Goal: Entertainment & Leisure: Browse casually

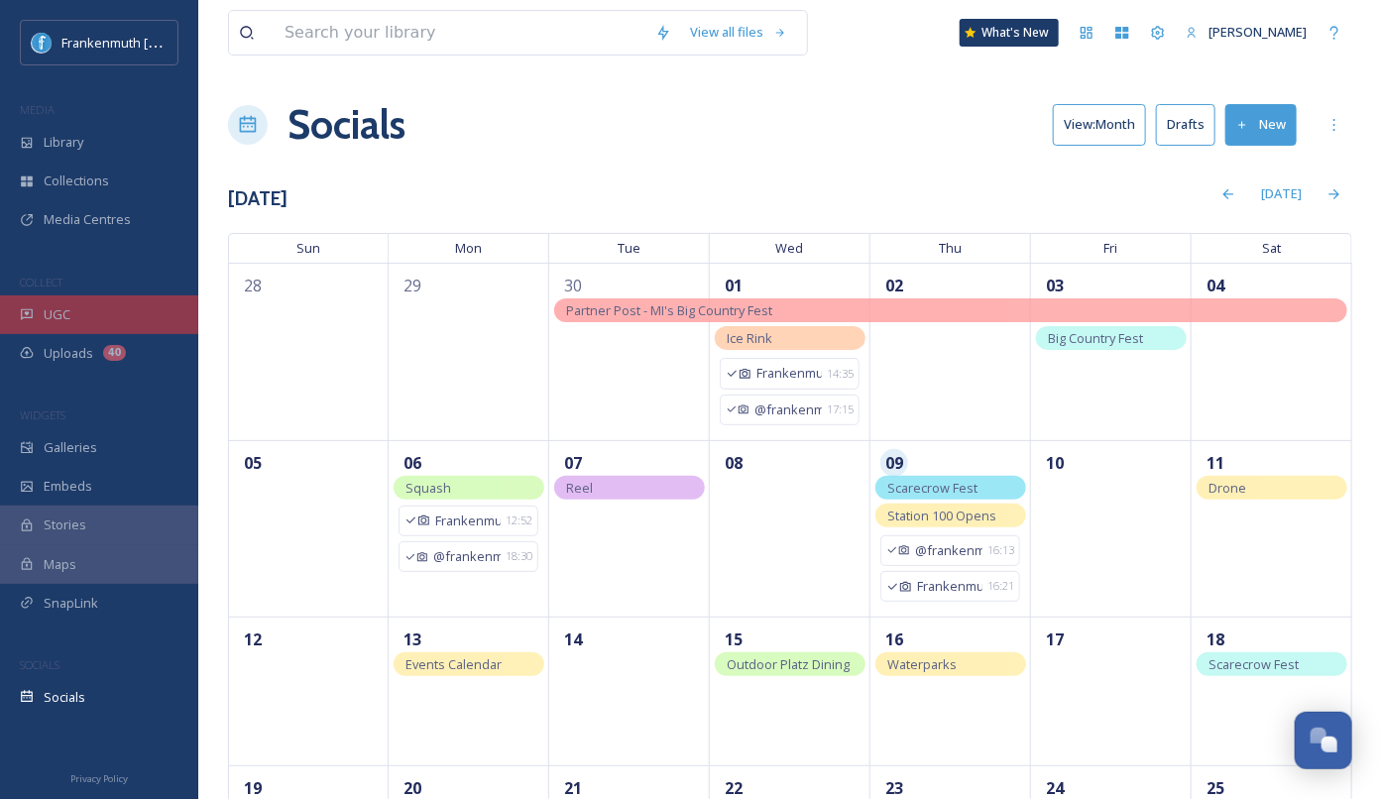
click at [91, 320] on div "UGC" at bounding box center [99, 315] width 198 height 39
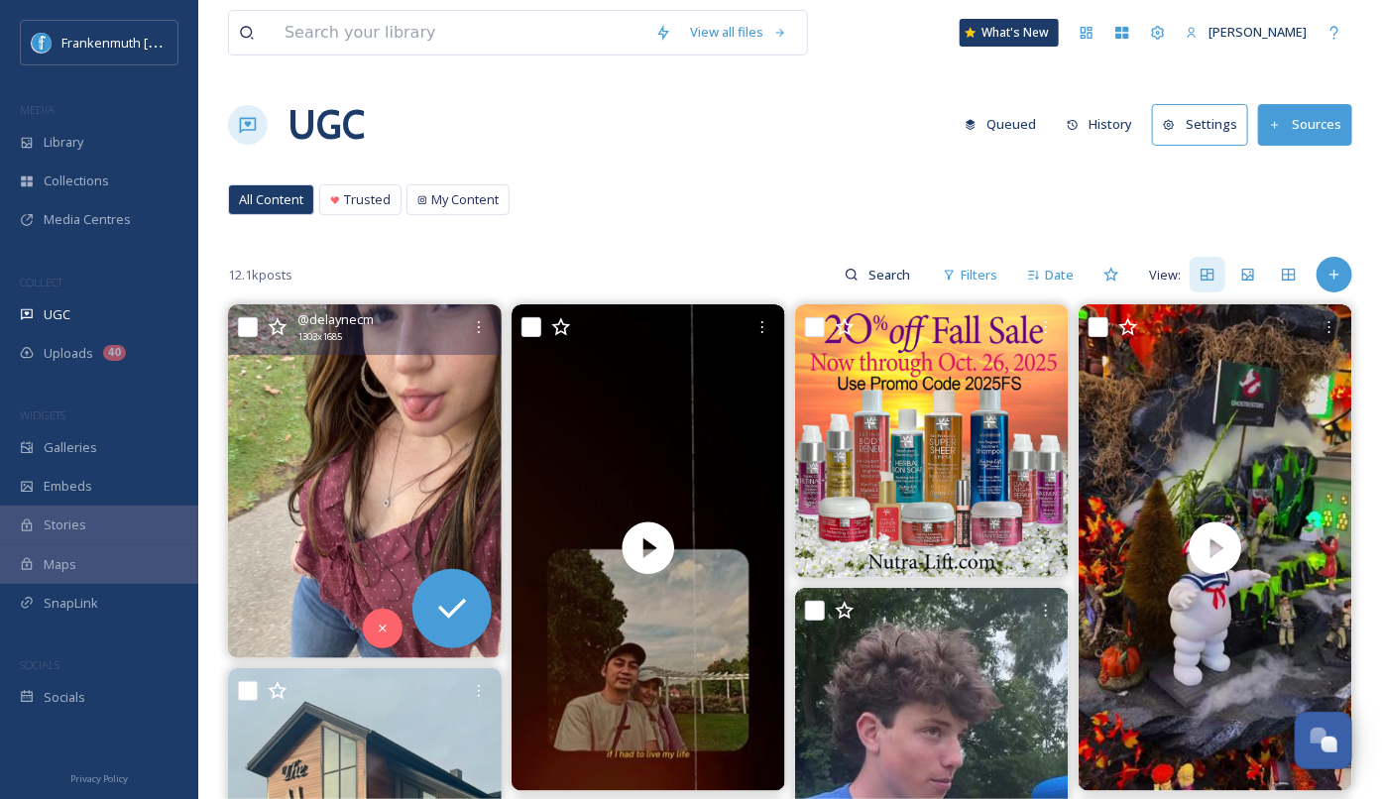
click at [365, 518] on img at bounding box center [365, 481] width 274 height 354
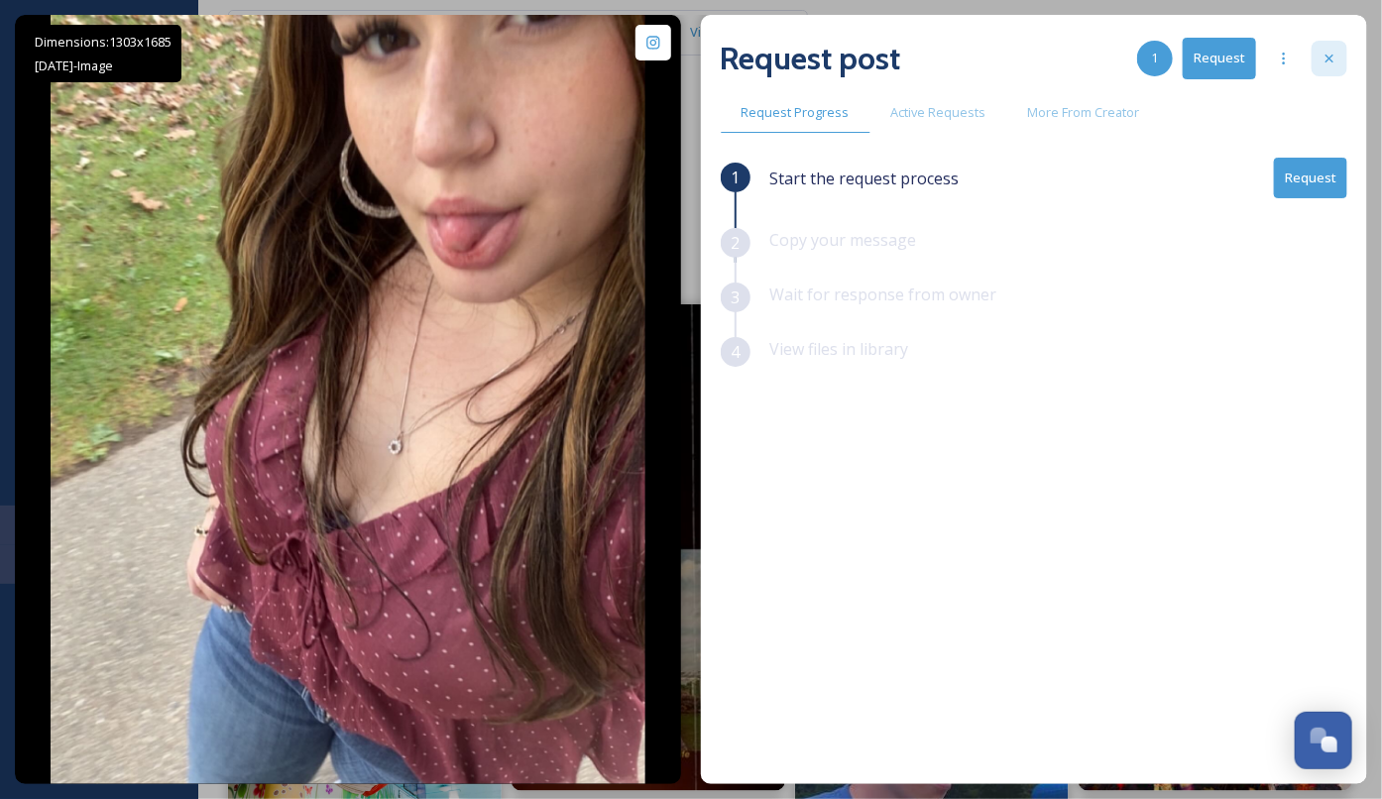
click at [1338, 53] on div at bounding box center [1330, 59] width 36 height 36
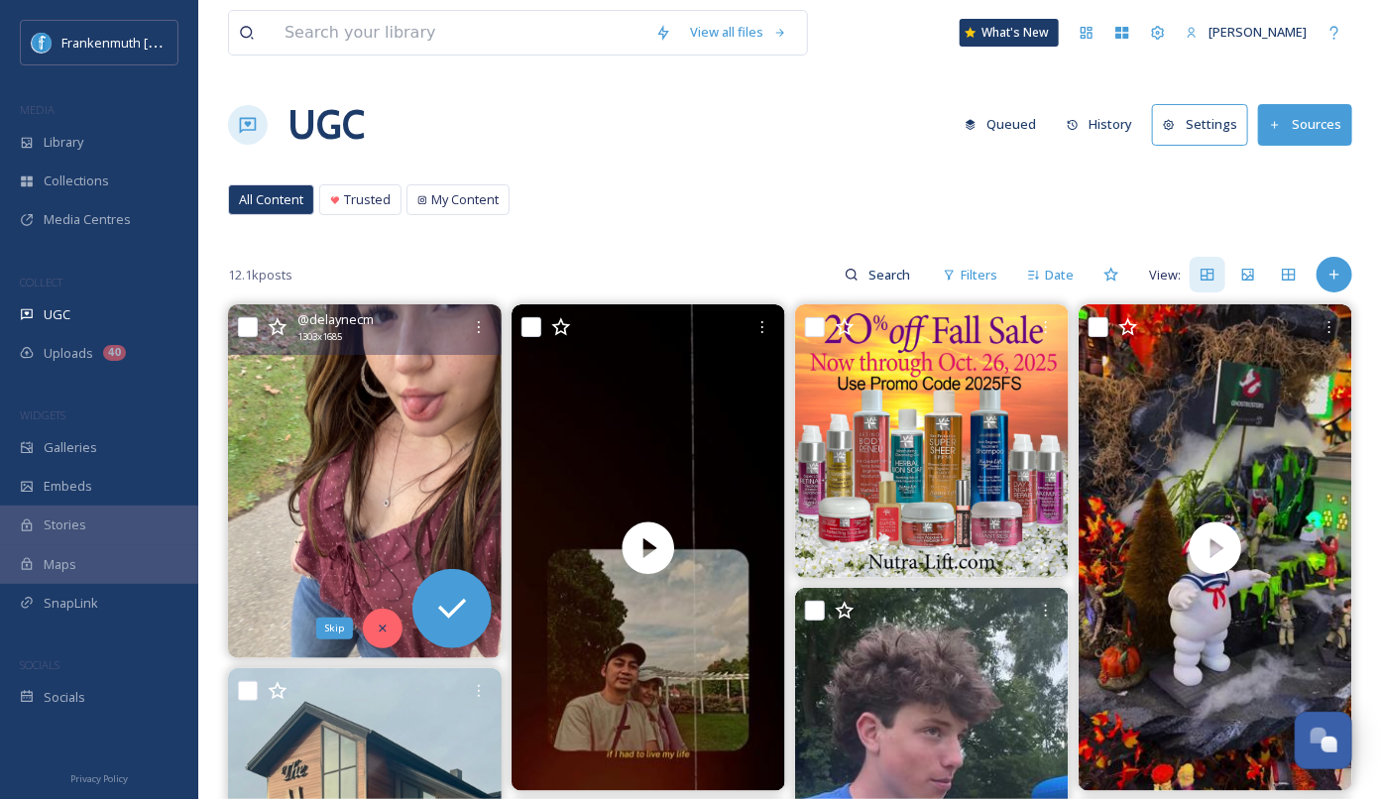
click at [371, 628] on div "Skip" at bounding box center [383, 629] width 40 height 40
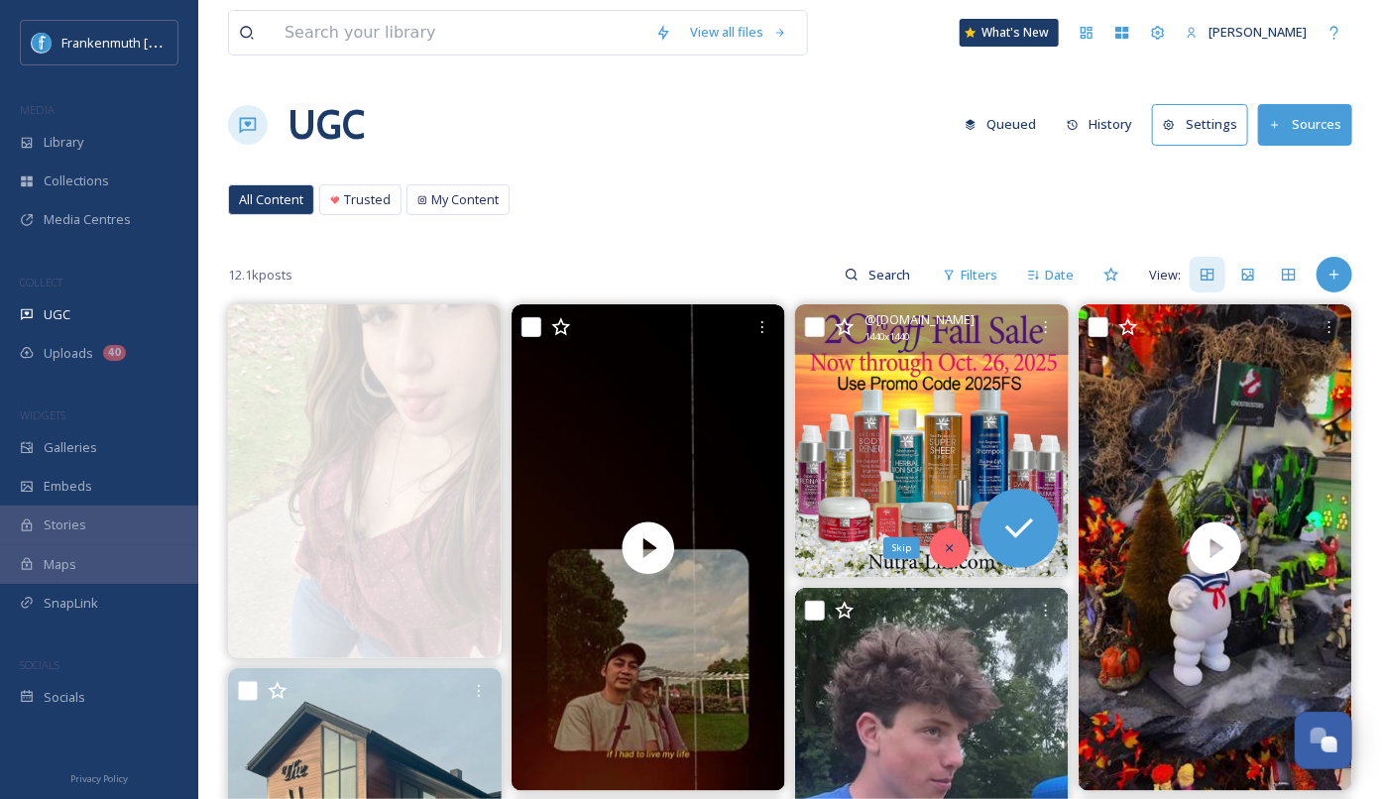
click at [953, 546] on icon at bounding box center [950, 548] width 14 height 14
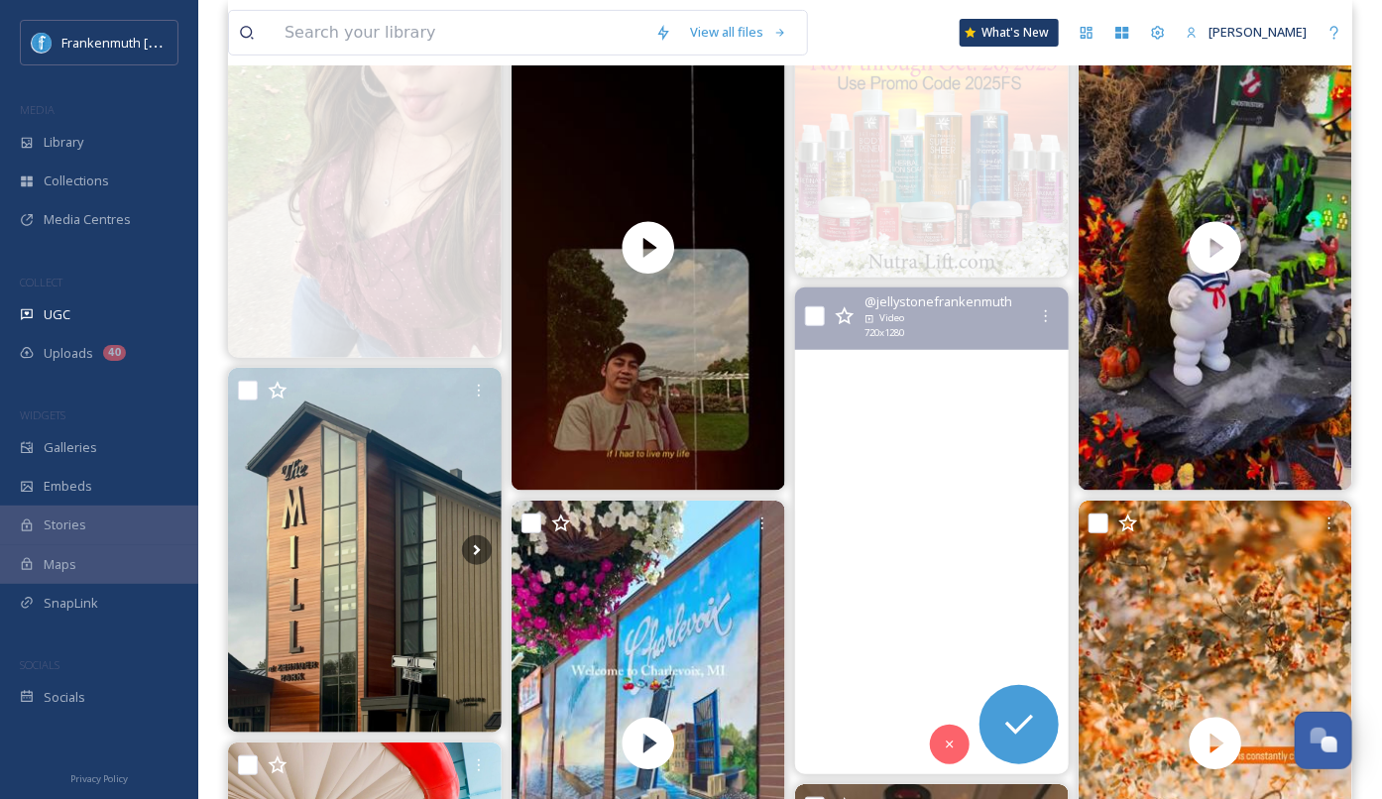
scroll to position [301, 0]
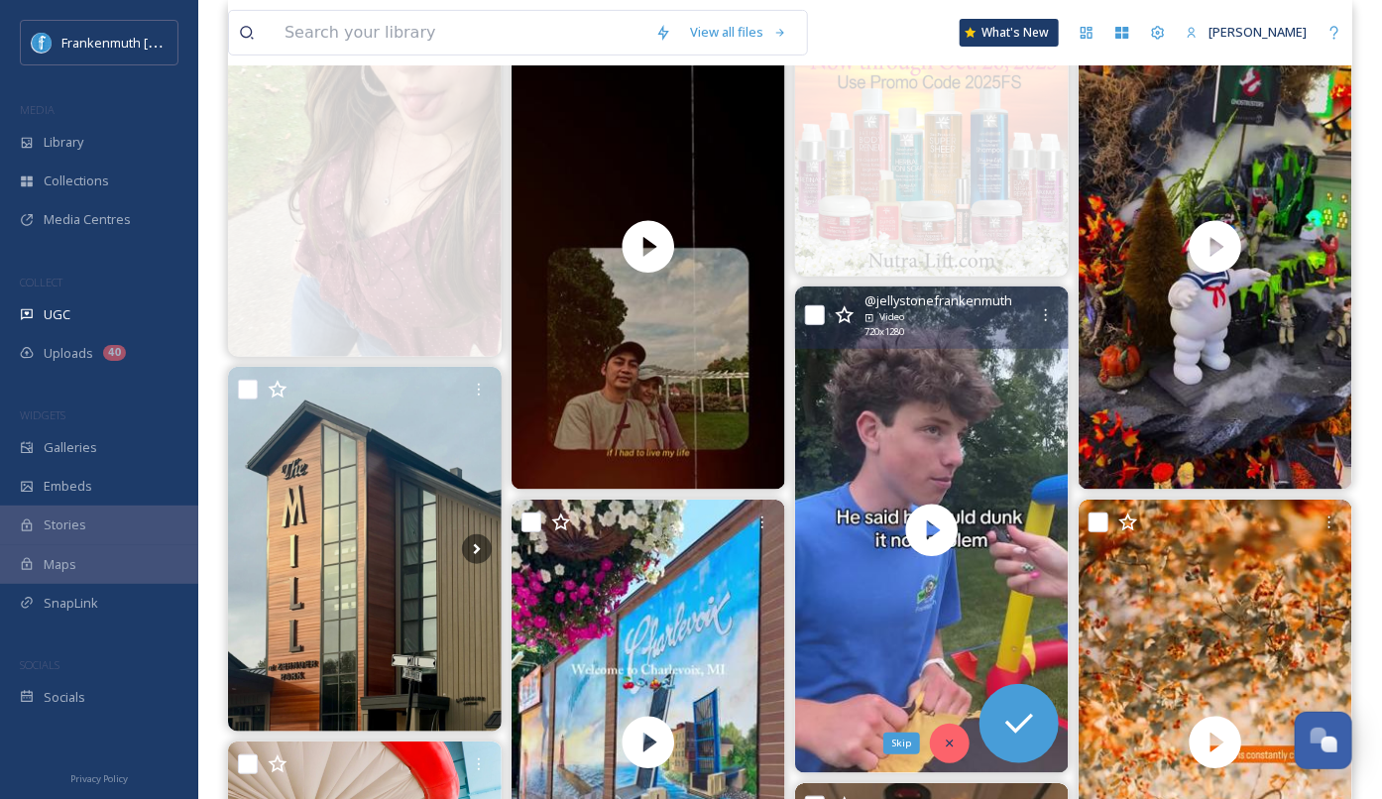
click at [946, 740] on icon at bounding box center [950, 744] width 14 height 14
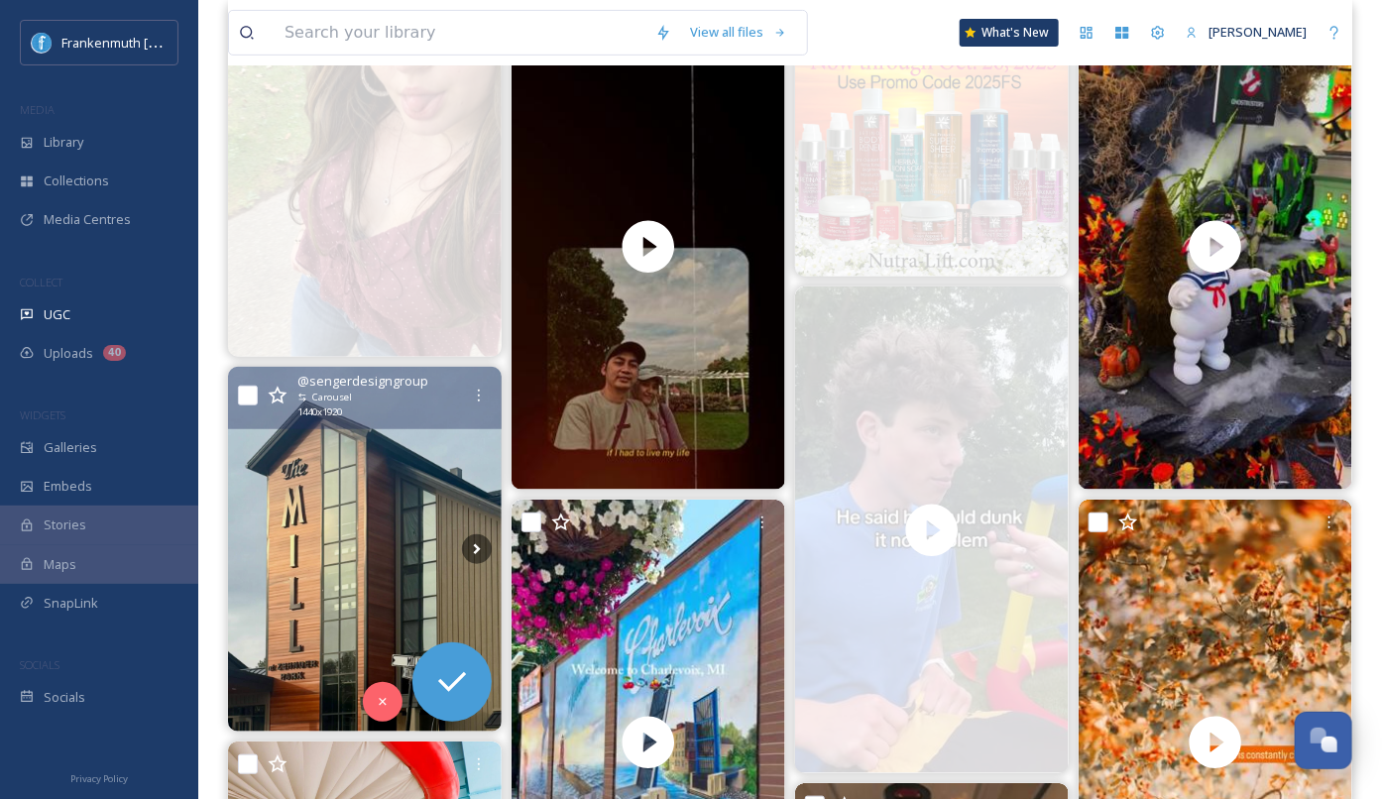
click at [410, 469] on img at bounding box center [365, 549] width 274 height 365
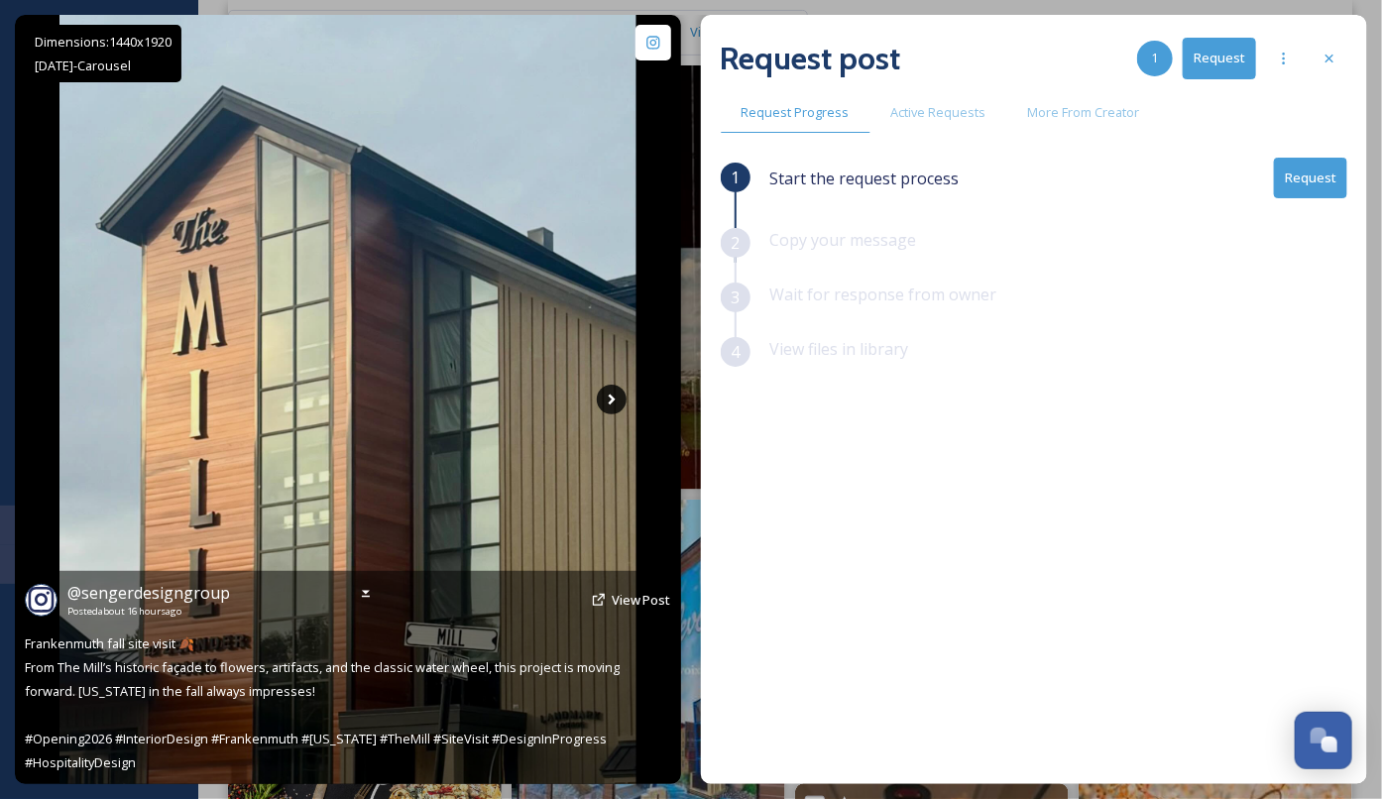
click at [617, 414] on icon at bounding box center [612, 400] width 30 height 30
click at [617, 408] on icon at bounding box center [612, 400] width 30 height 30
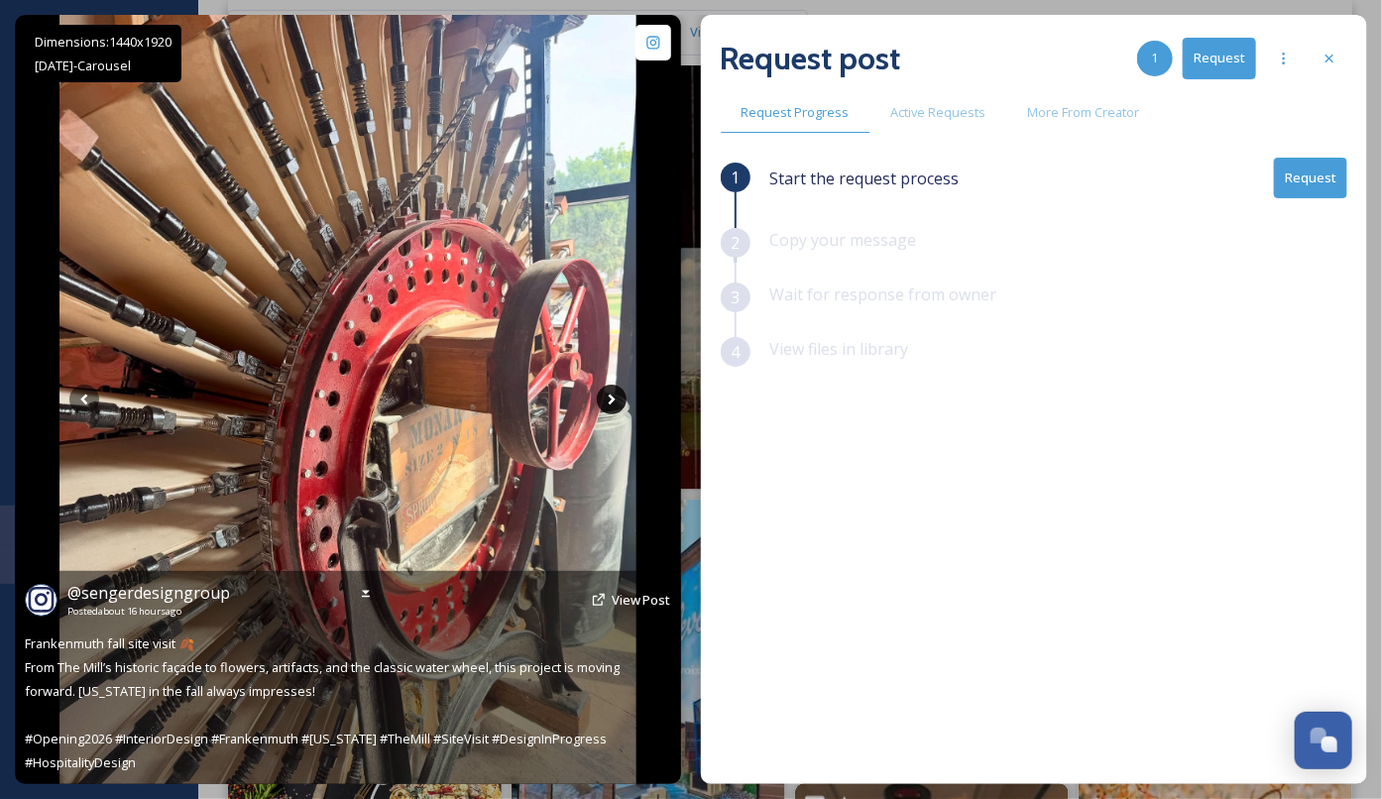
click at [617, 408] on icon at bounding box center [612, 400] width 30 height 30
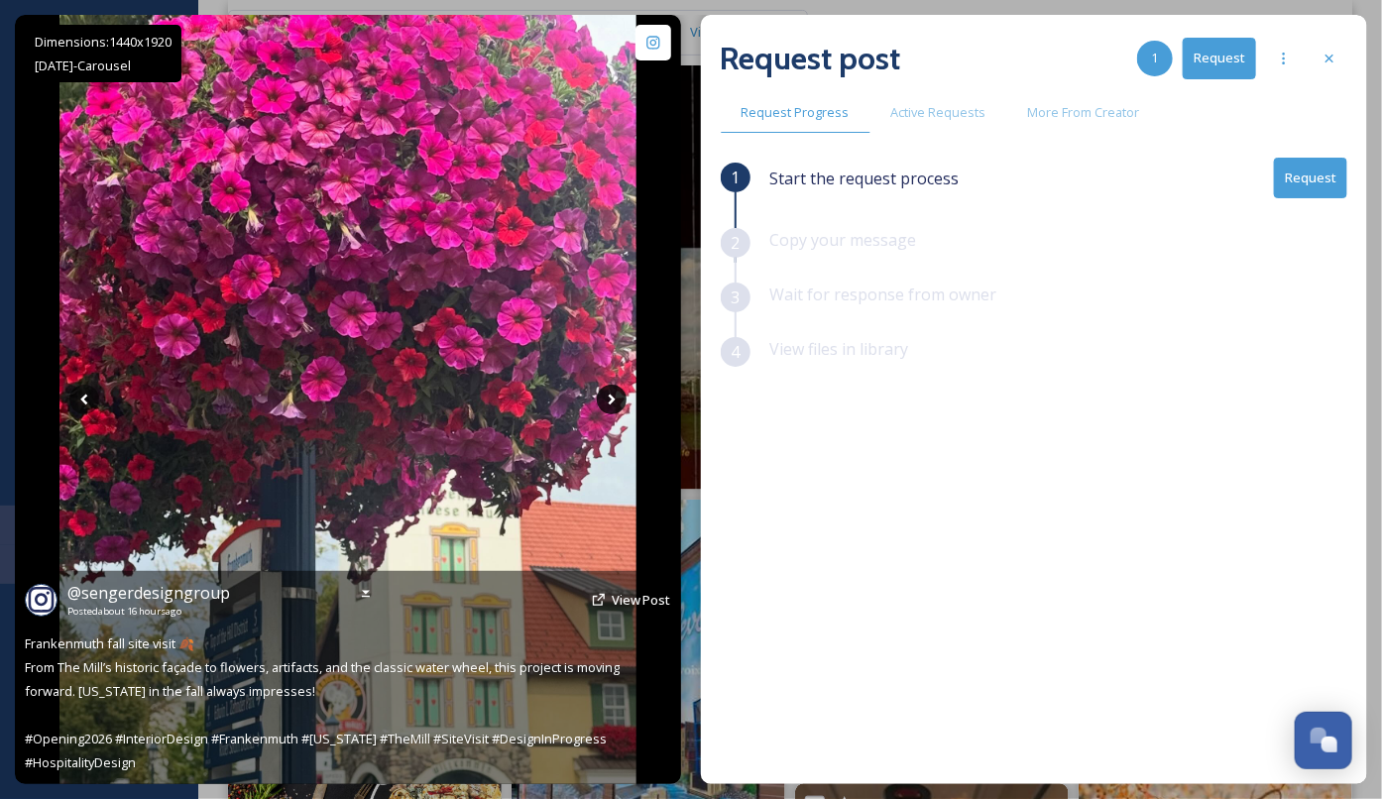
click at [617, 408] on icon at bounding box center [612, 400] width 30 height 30
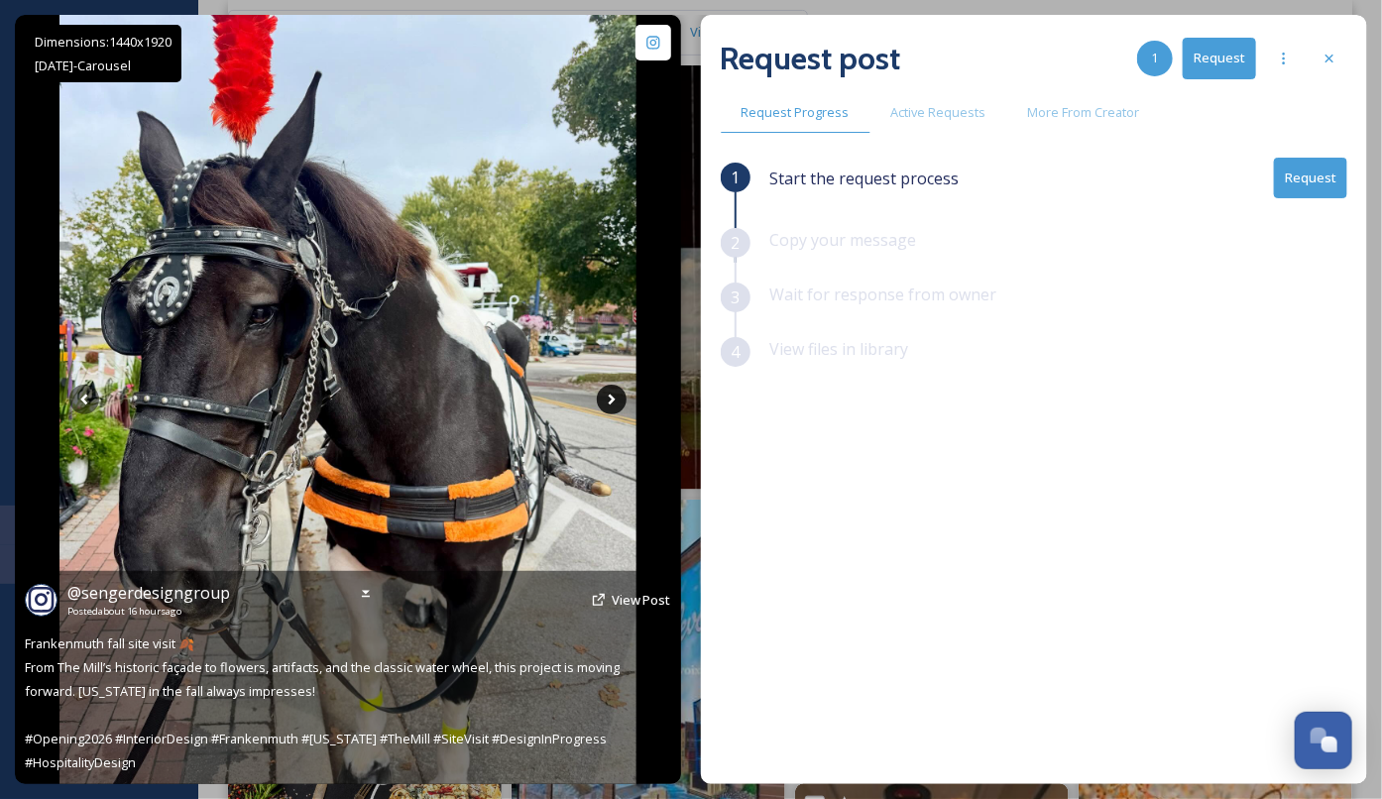
click at [617, 408] on icon at bounding box center [612, 400] width 30 height 30
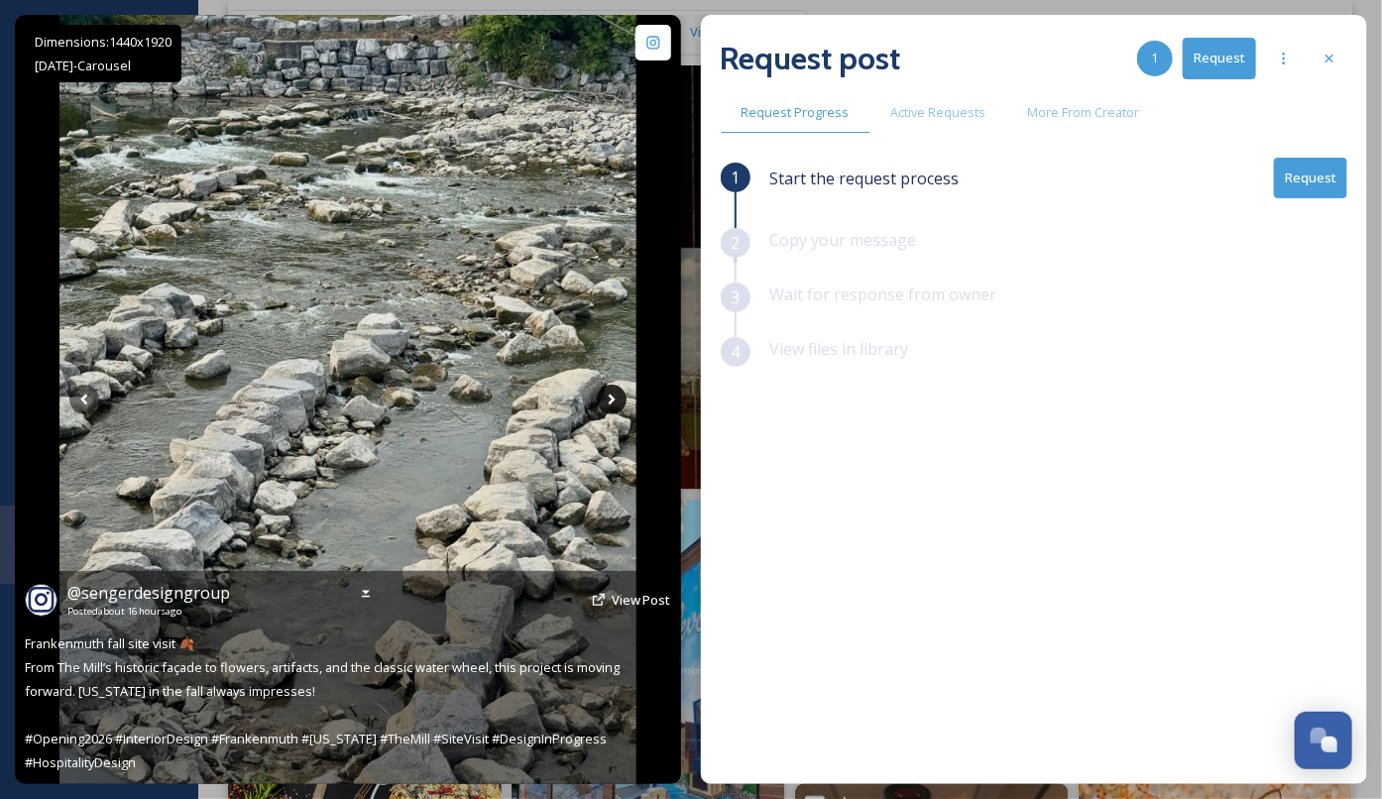
click at [617, 408] on icon at bounding box center [612, 400] width 30 height 30
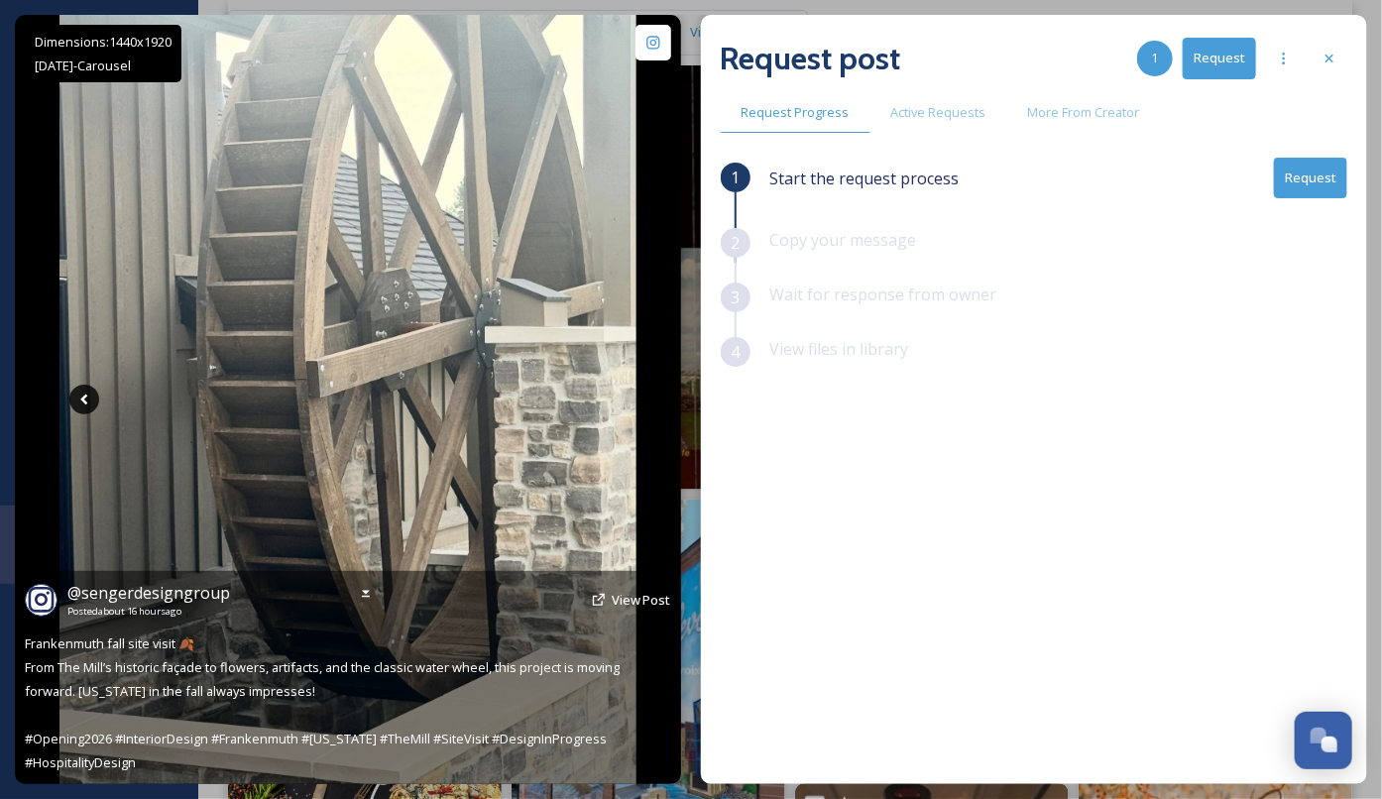
click at [87, 406] on icon at bounding box center [84, 400] width 30 height 30
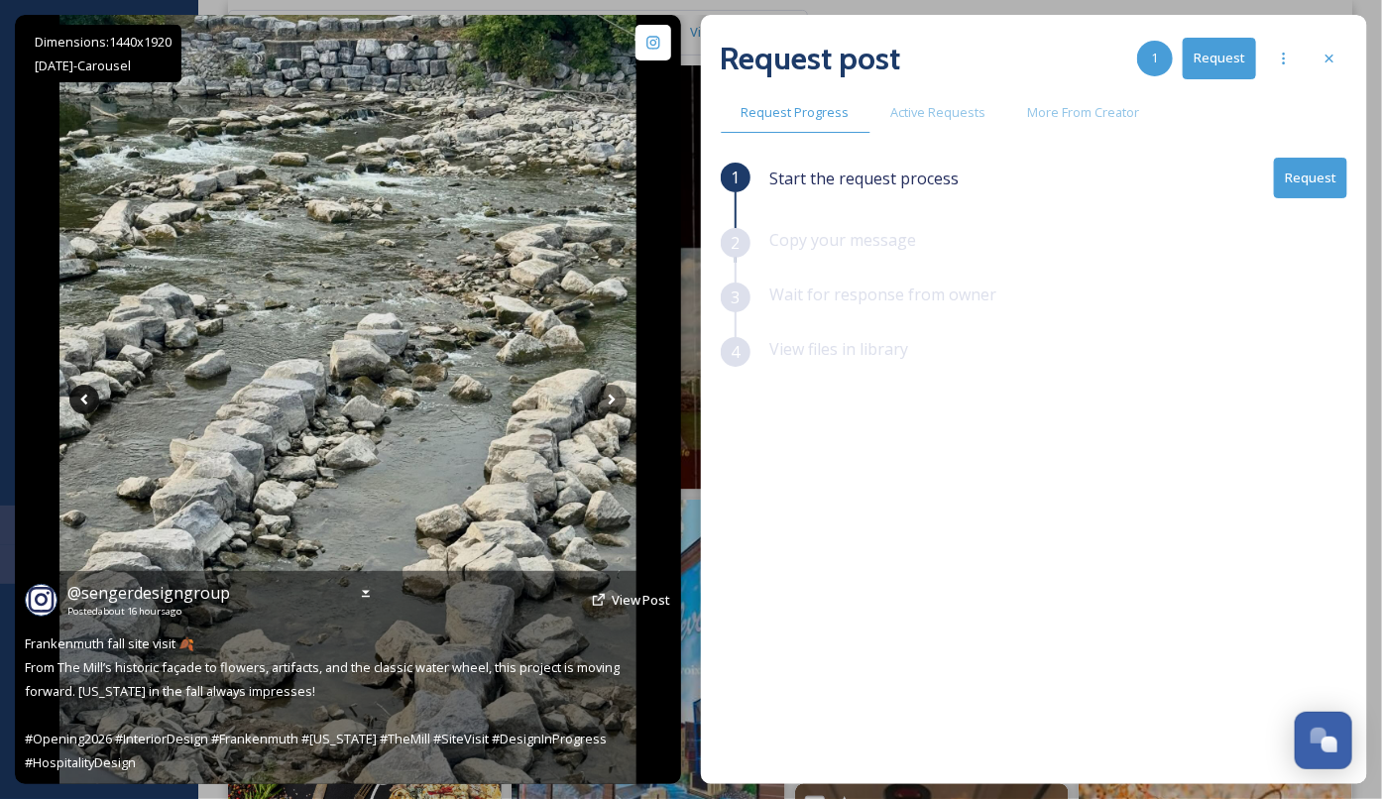
click at [87, 406] on icon at bounding box center [84, 400] width 30 height 30
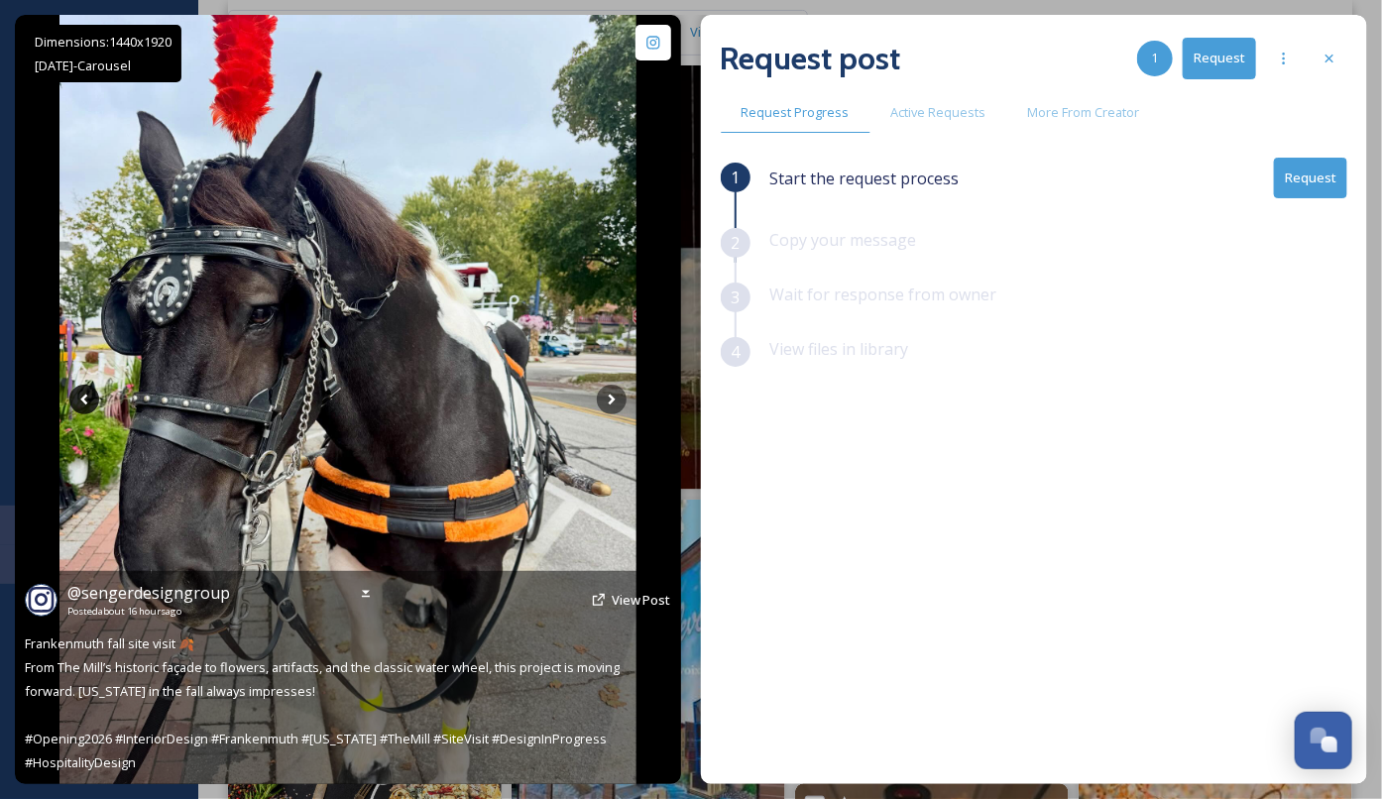
click at [87, 406] on icon at bounding box center [84, 400] width 30 height 30
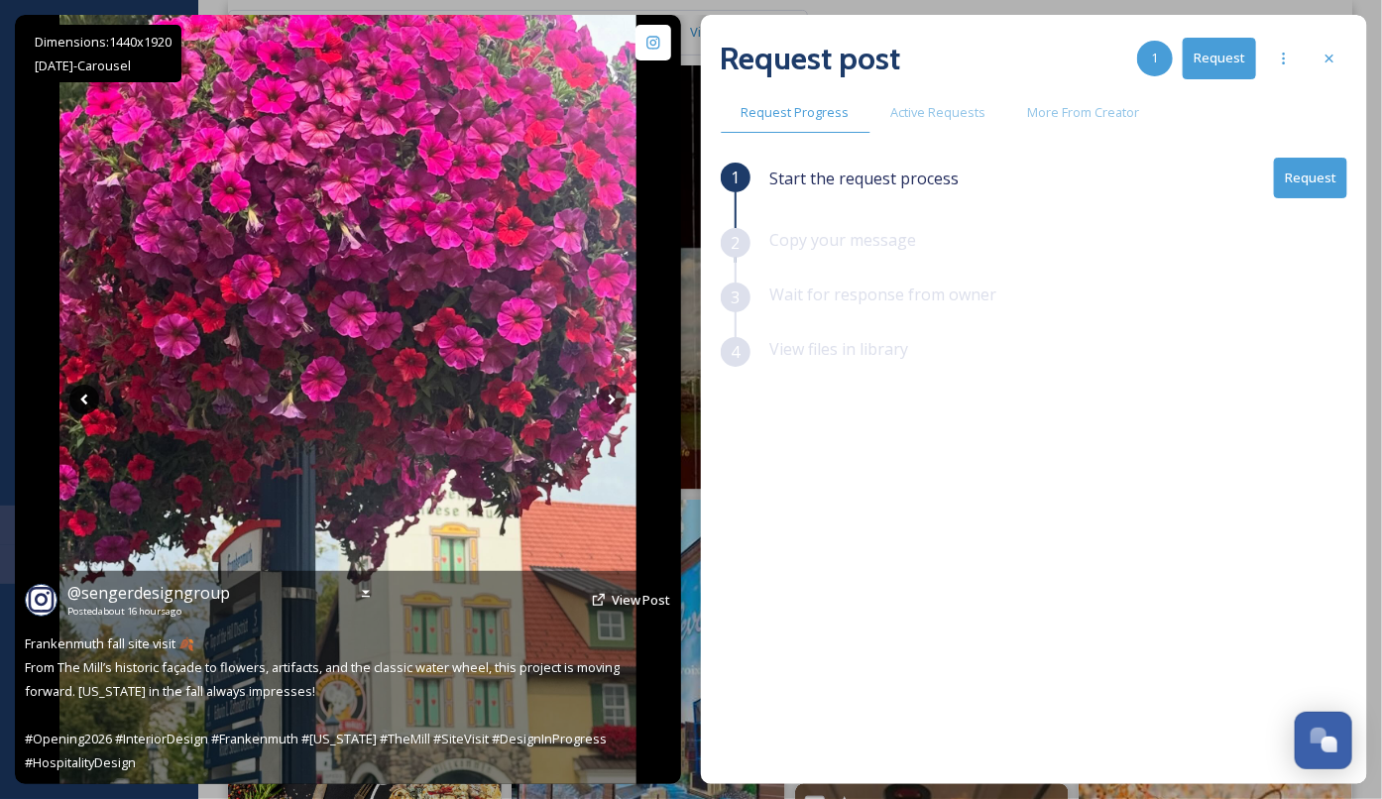
click at [87, 406] on icon at bounding box center [84, 400] width 30 height 30
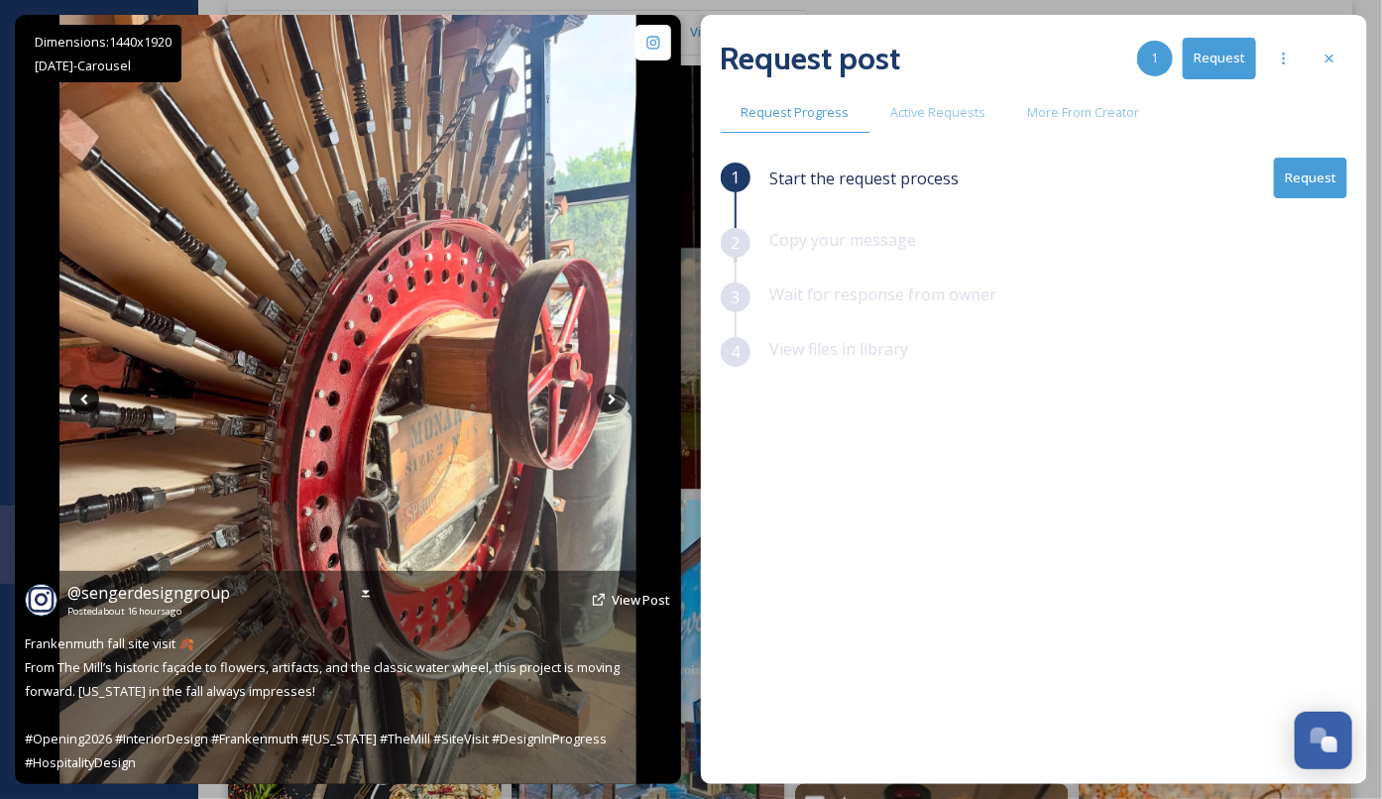
click at [87, 406] on icon at bounding box center [84, 400] width 30 height 30
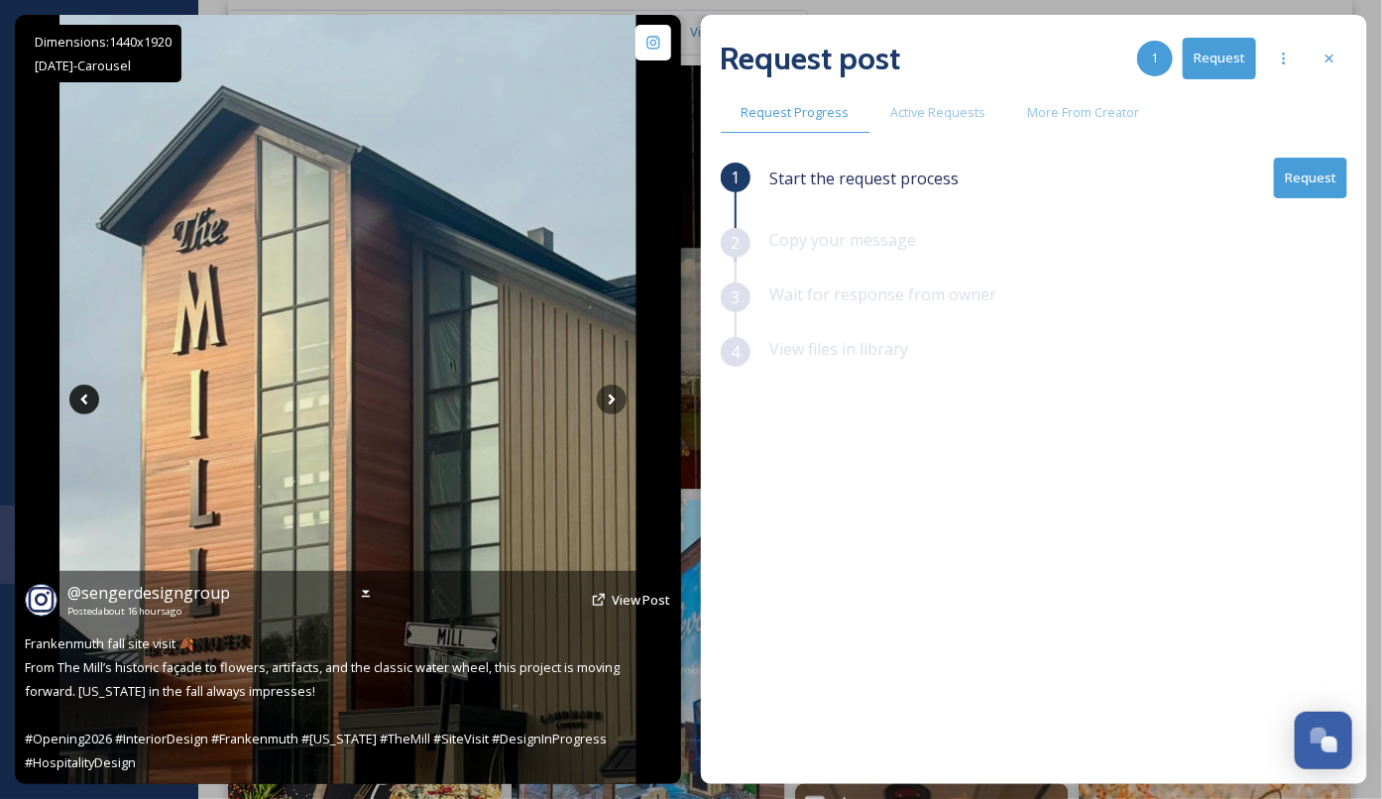
click at [87, 406] on icon at bounding box center [84, 400] width 30 height 30
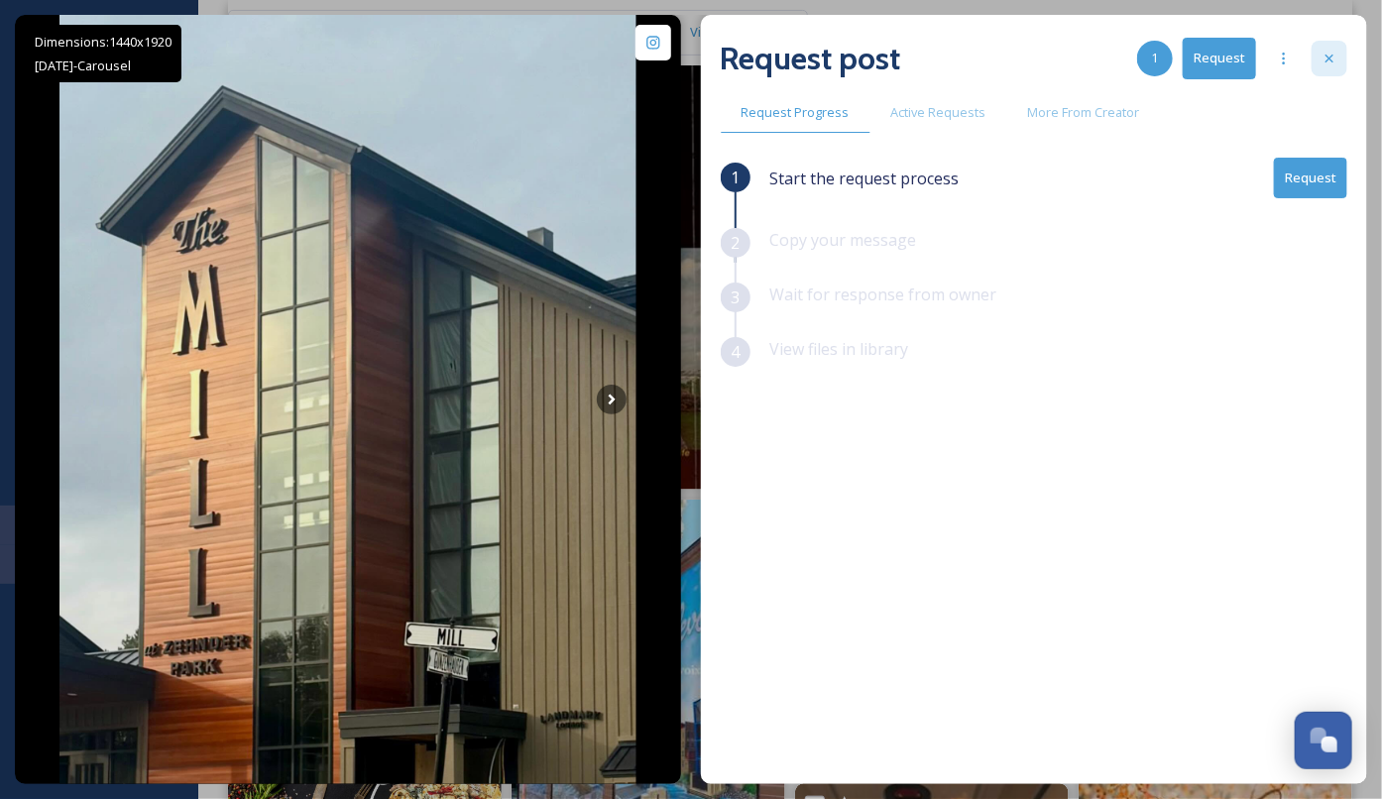
click at [1338, 53] on icon at bounding box center [1330, 59] width 16 height 16
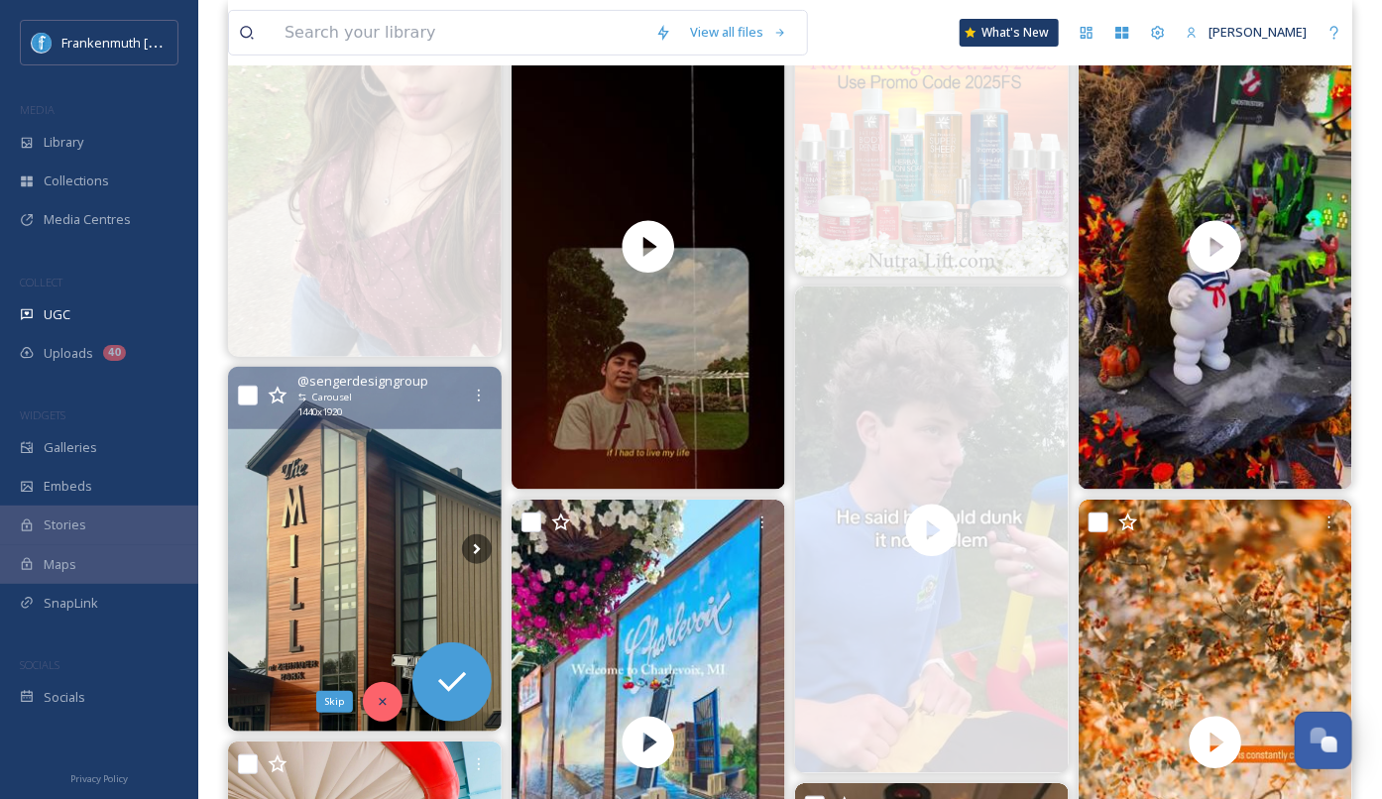
click at [377, 690] on div "Skip" at bounding box center [383, 702] width 40 height 40
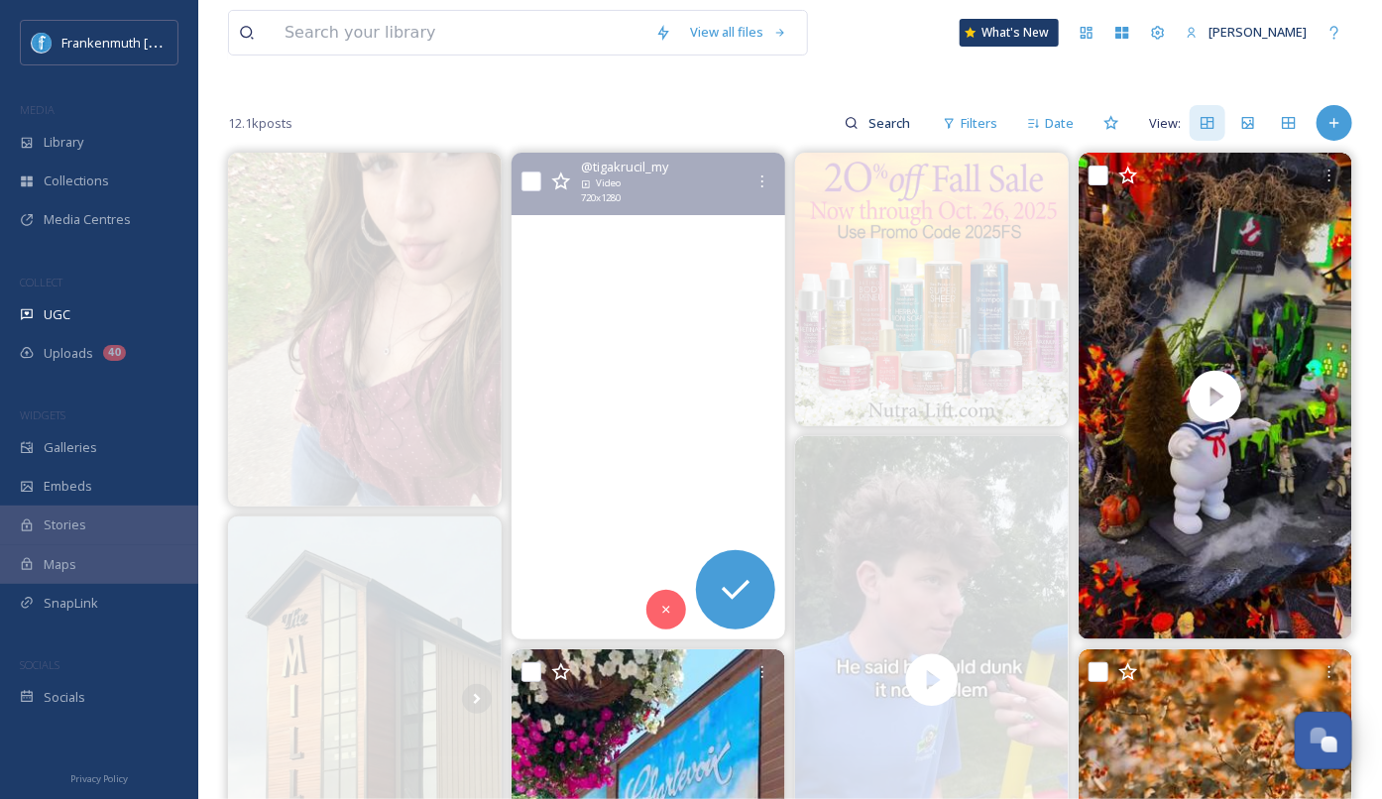
scroll to position [151, 0]
click at [699, 319] on video "💕 masyaallah tabarakallah.. #travelphotography #ldmcouple #likeforlikes #franke…" at bounding box center [649, 397] width 274 height 487
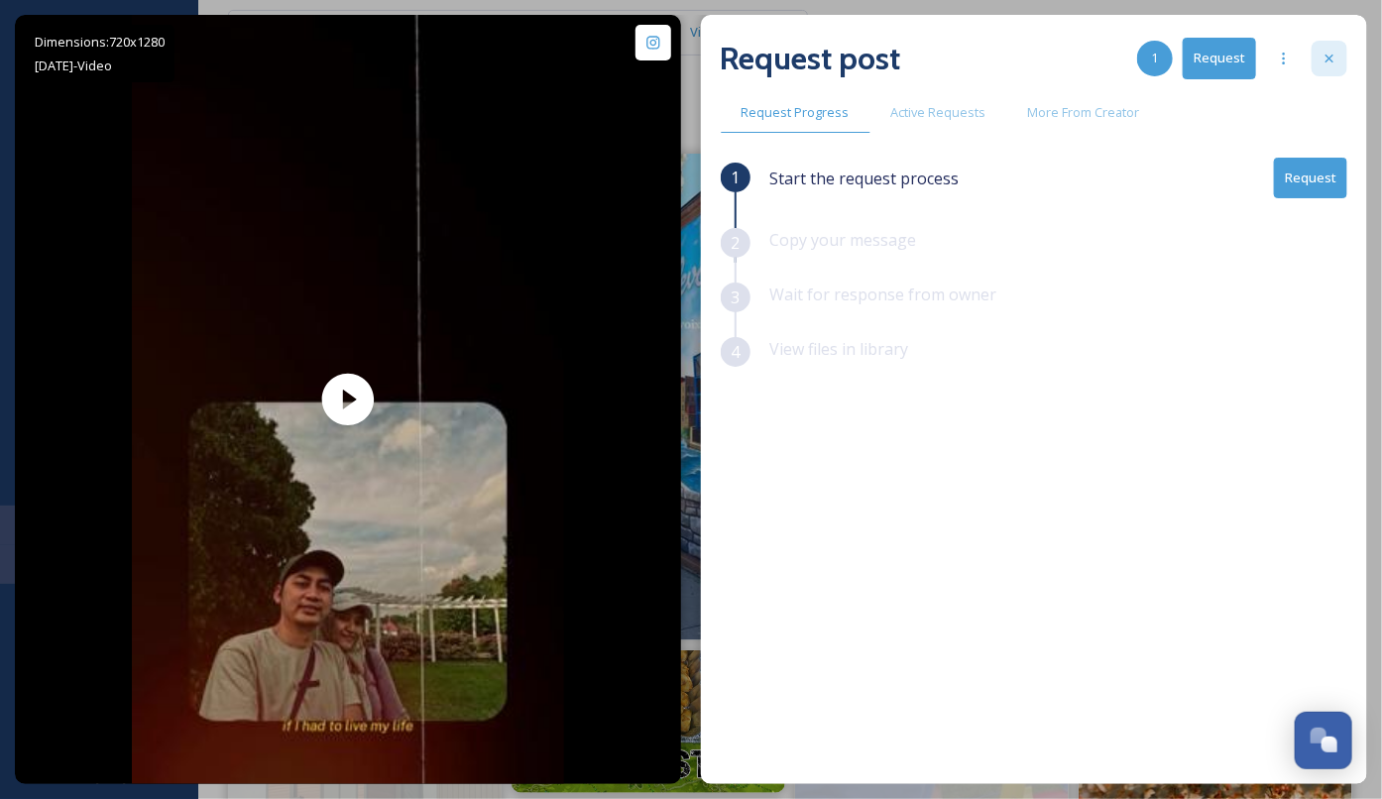
click at [1334, 61] on icon at bounding box center [1330, 59] width 8 height 8
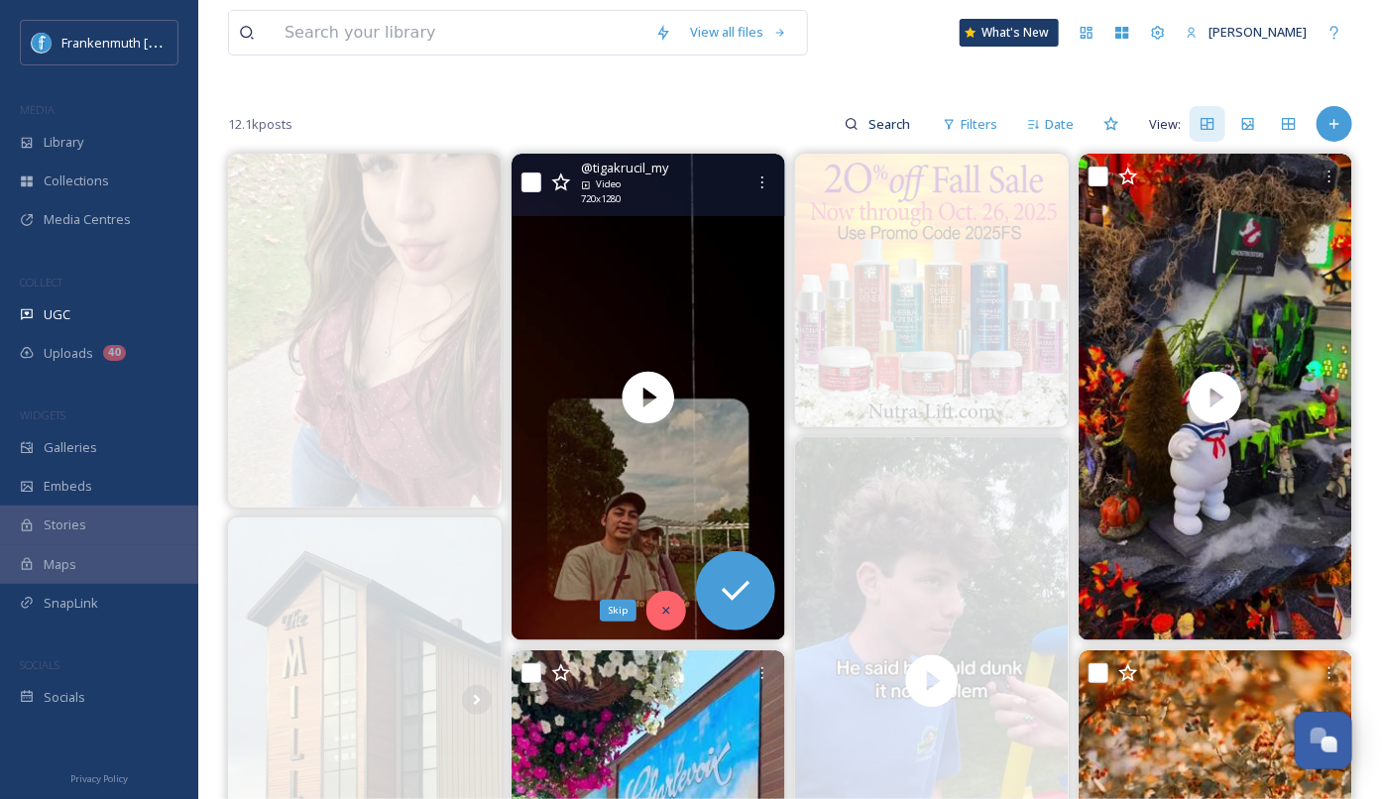
click at [677, 602] on div "Skip" at bounding box center [667, 611] width 40 height 40
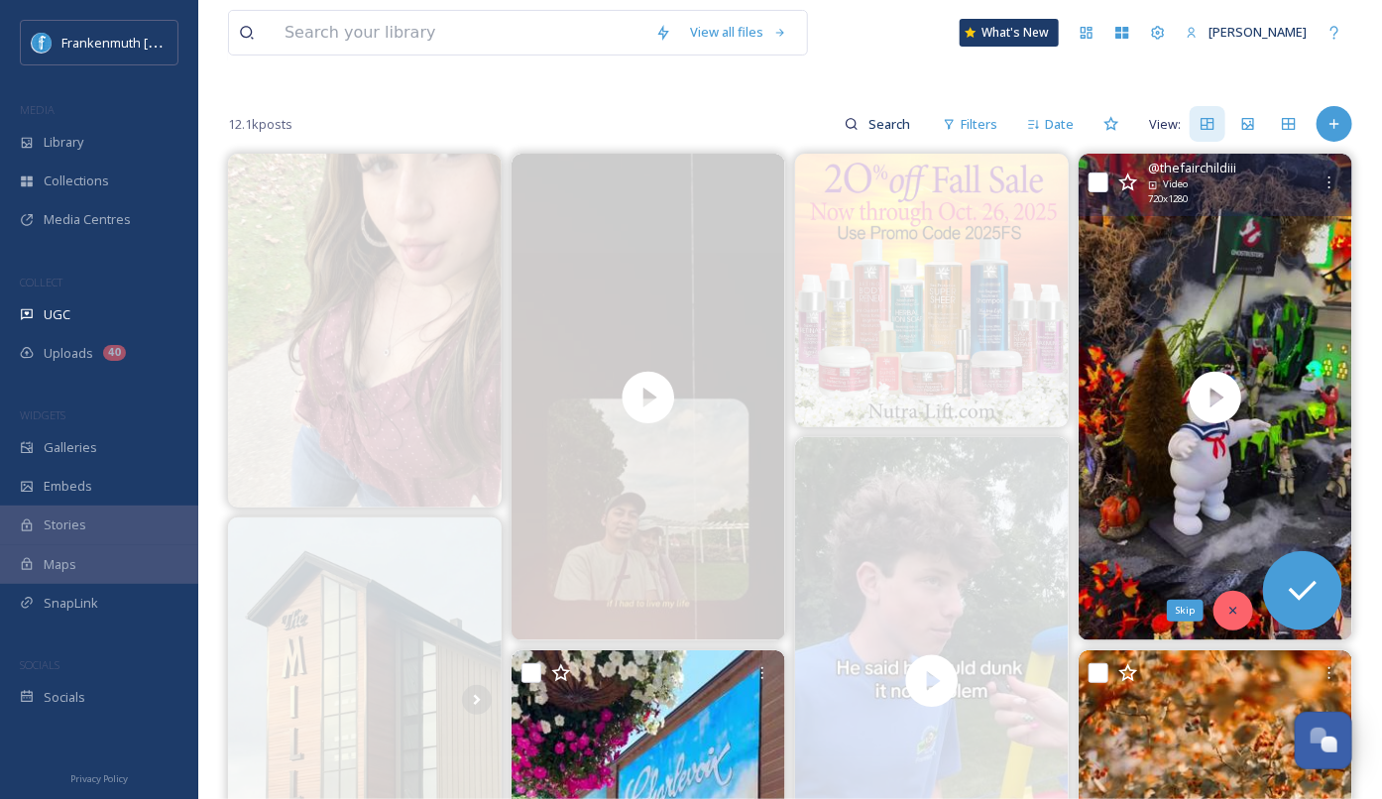
click at [1234, 604] on icon at bounding box center [1234, 611] width 14 height 14
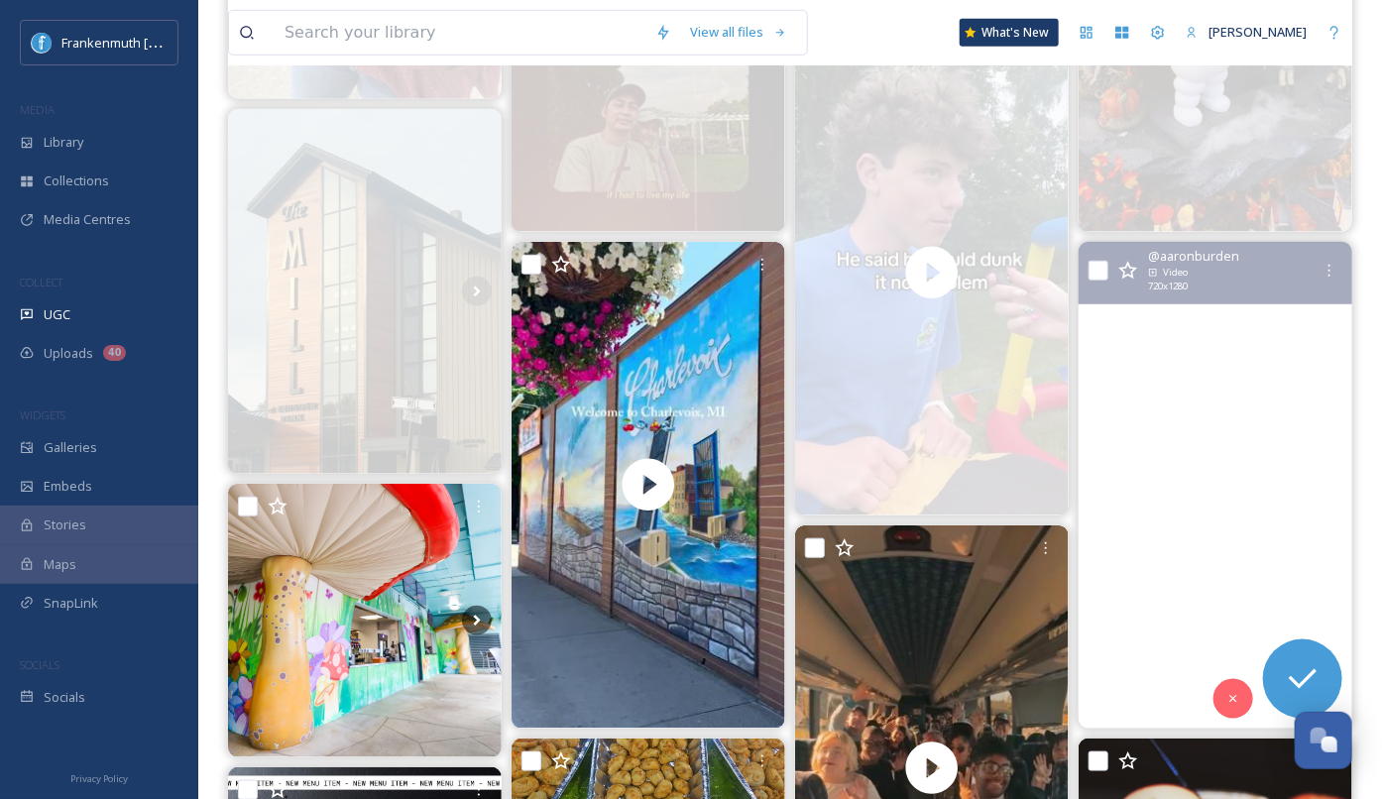
scroll to position [562, 0]
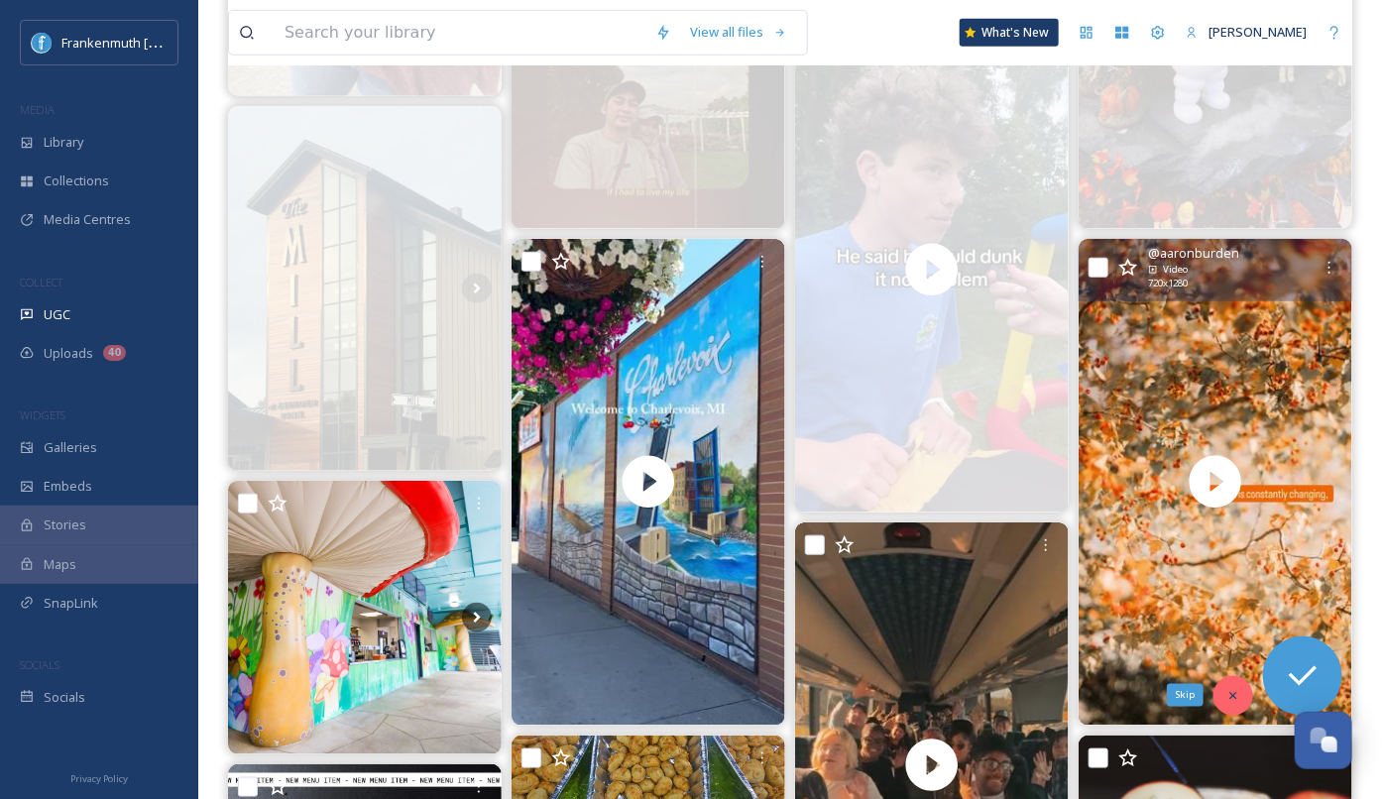
click at [1238, 689] on icon at bounding box center [1234, 696] width 14 height 14
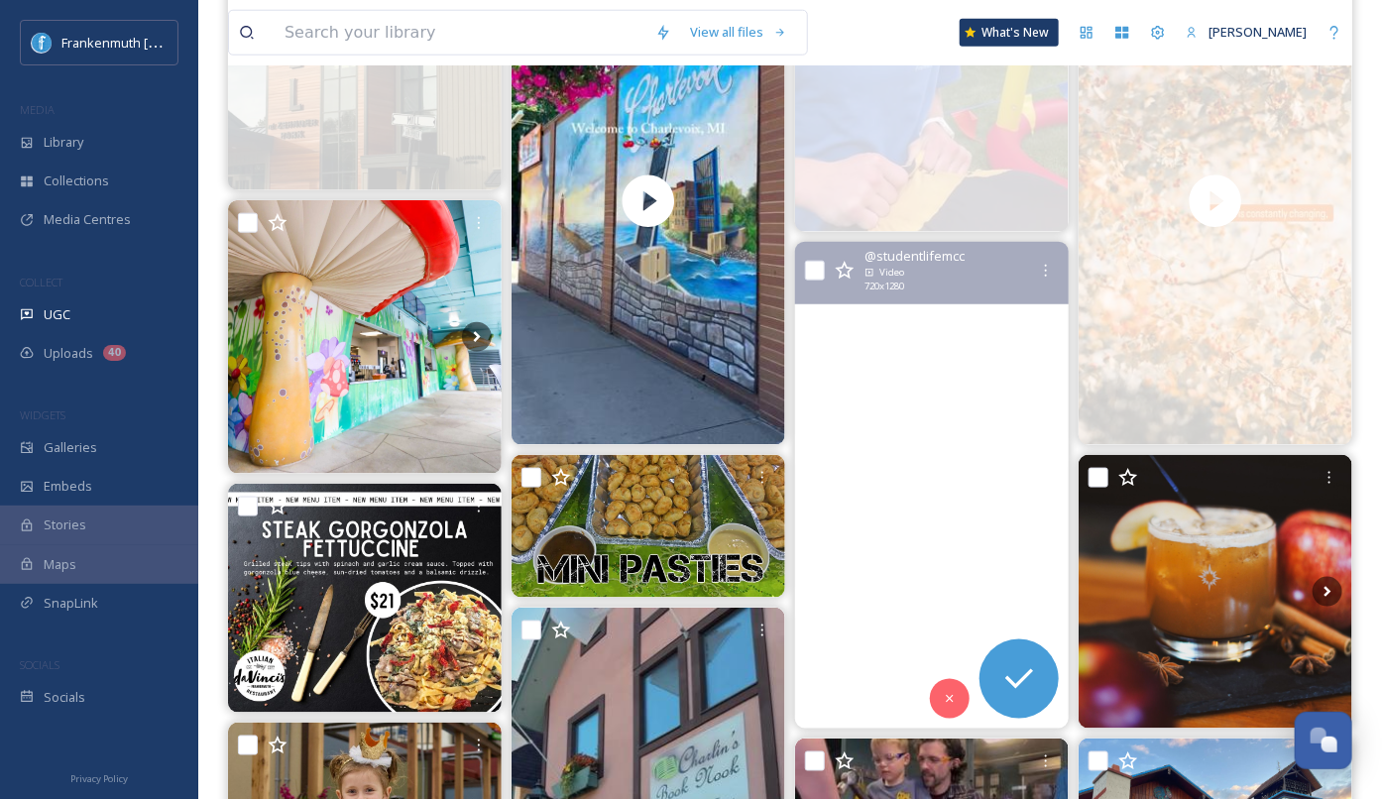
scroll to position [844, 0]
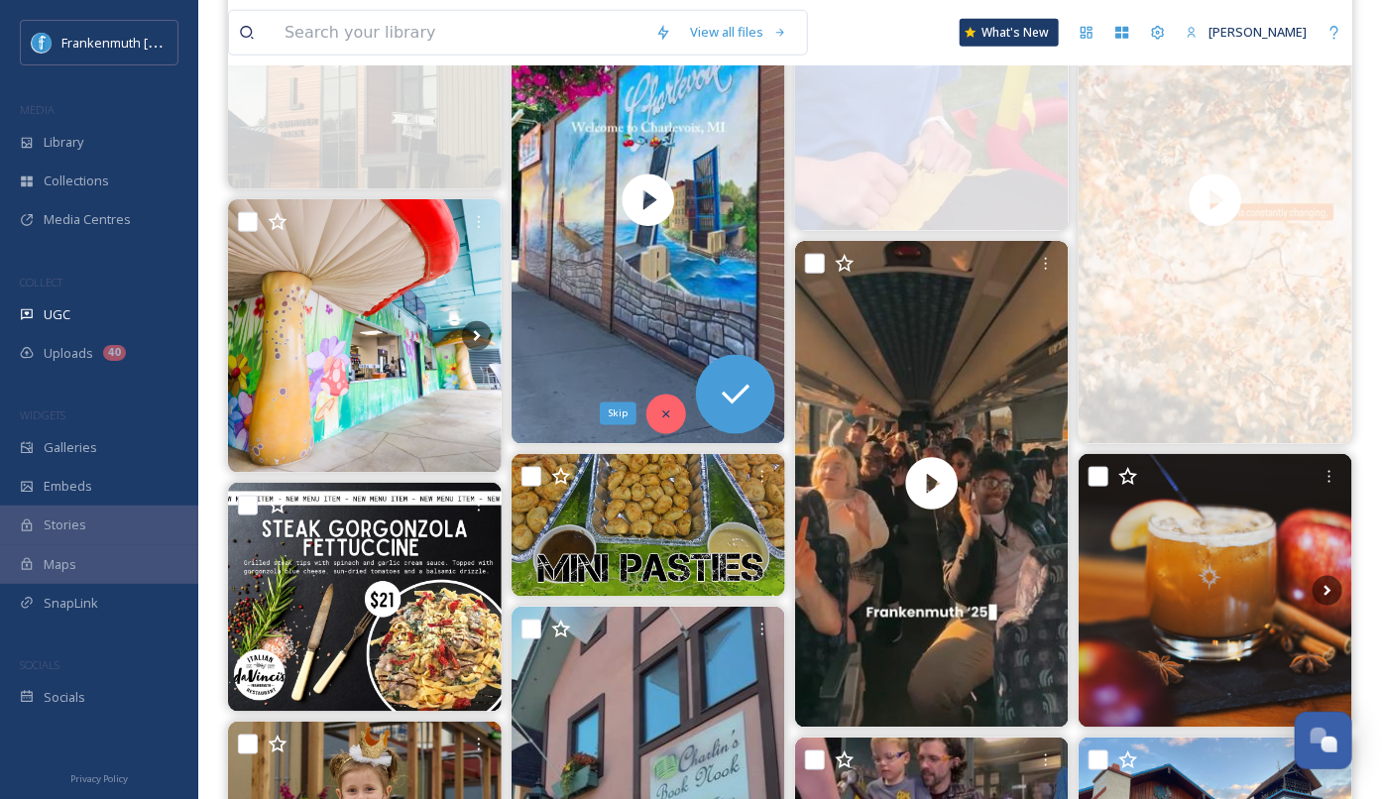
click at [667, 411] on icon at bounding box center [665, 414] width 7 height 7
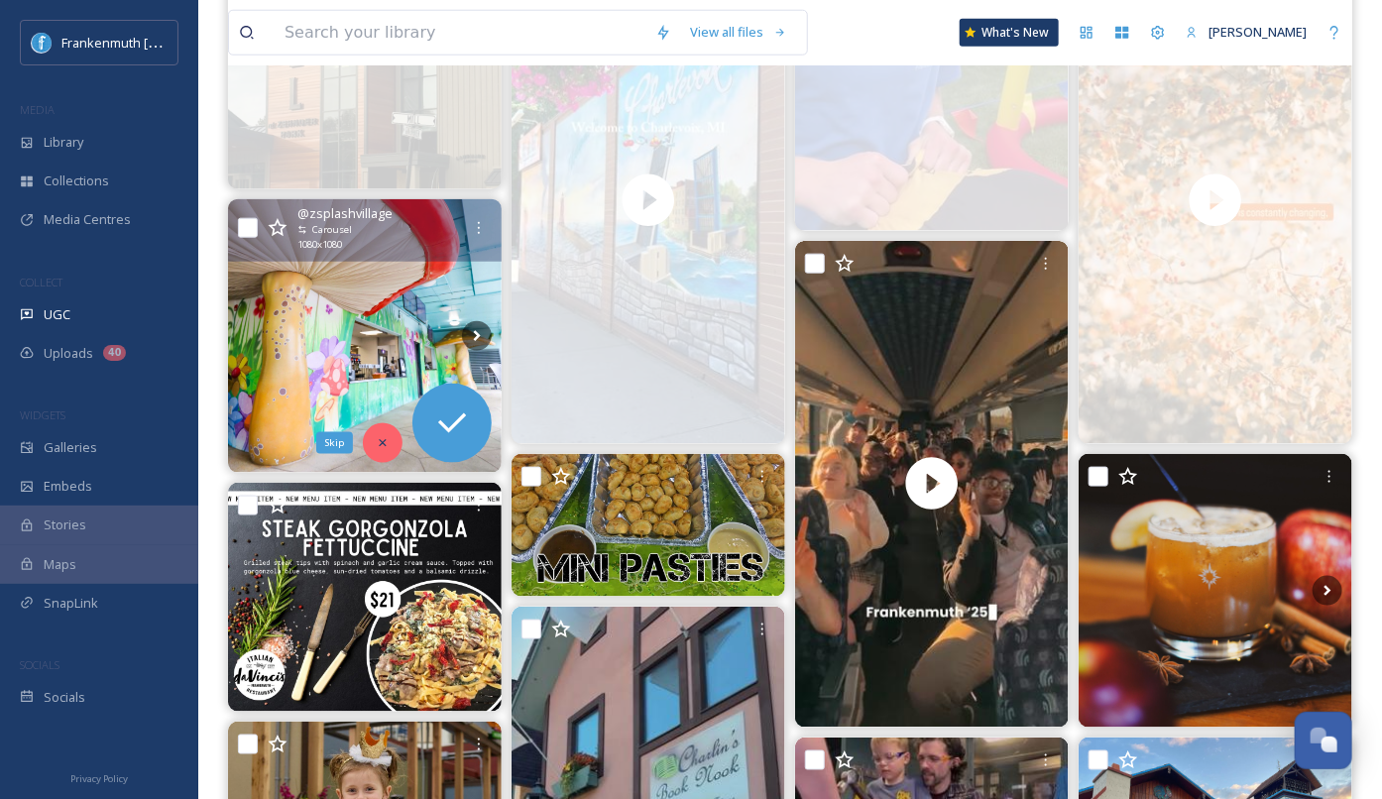
click at [386, 444] on icon at bounding box center [382, 442] width 7 height 7
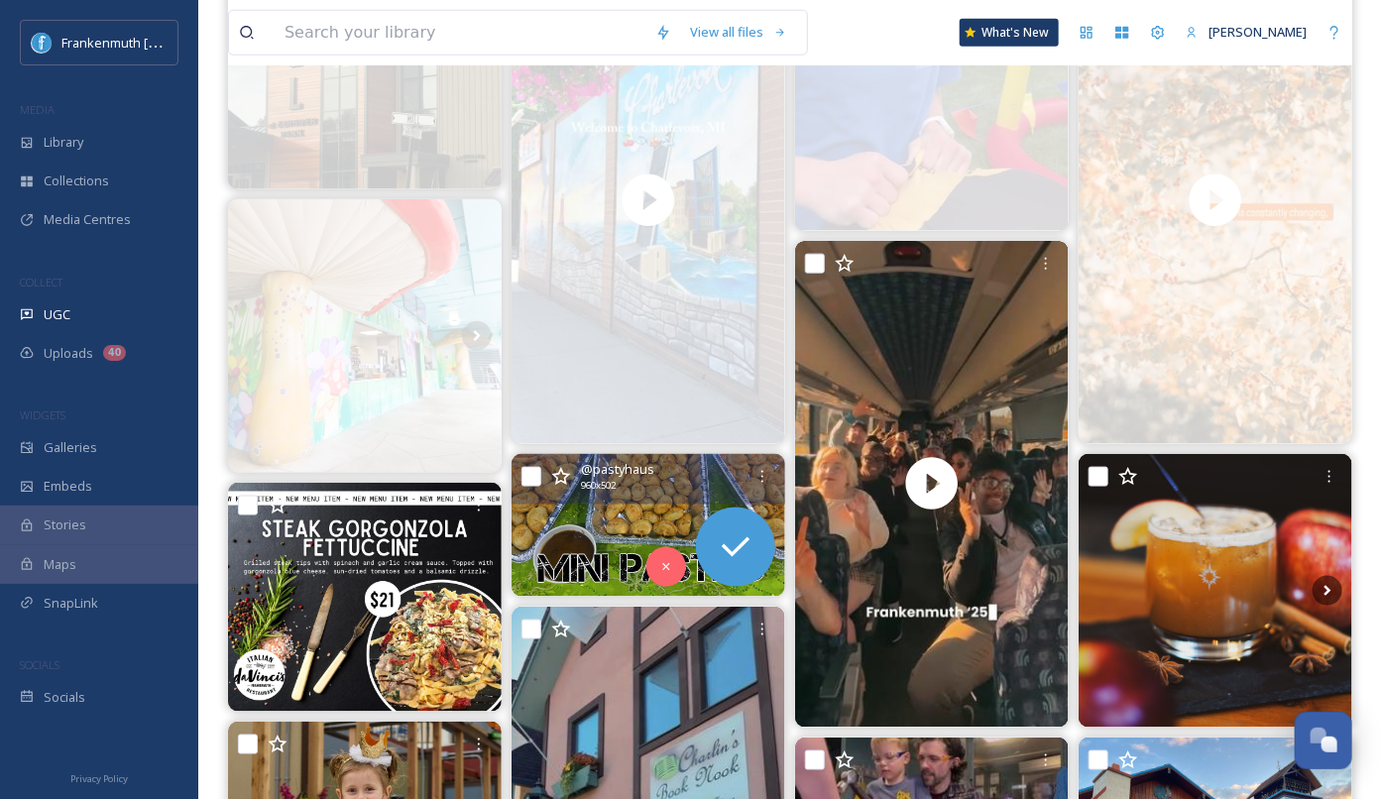
click at [645, 568] on img at bounding box center [649, 525] width 274 height 143
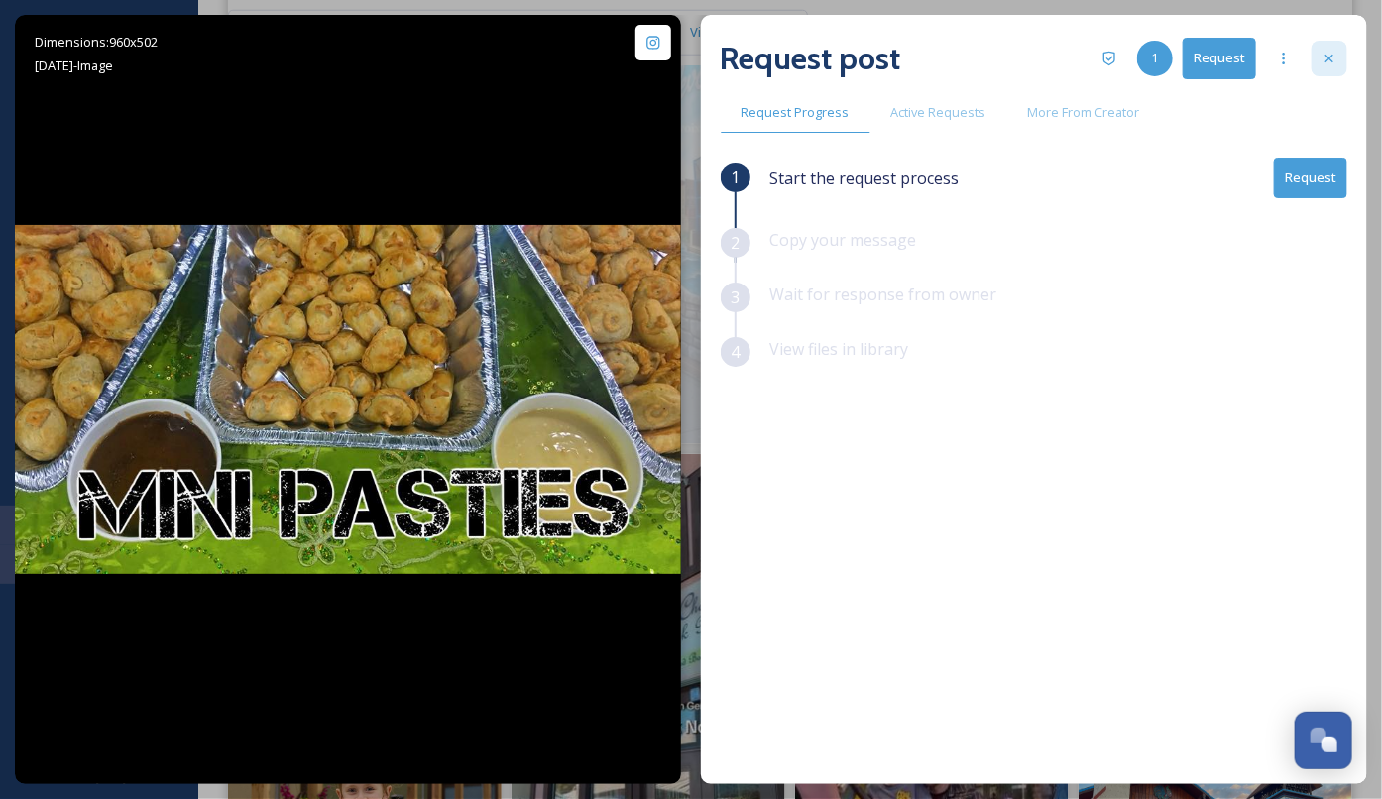
click at [1333, 65] on icon at bounding box center [1330, 59] width 16 height 16
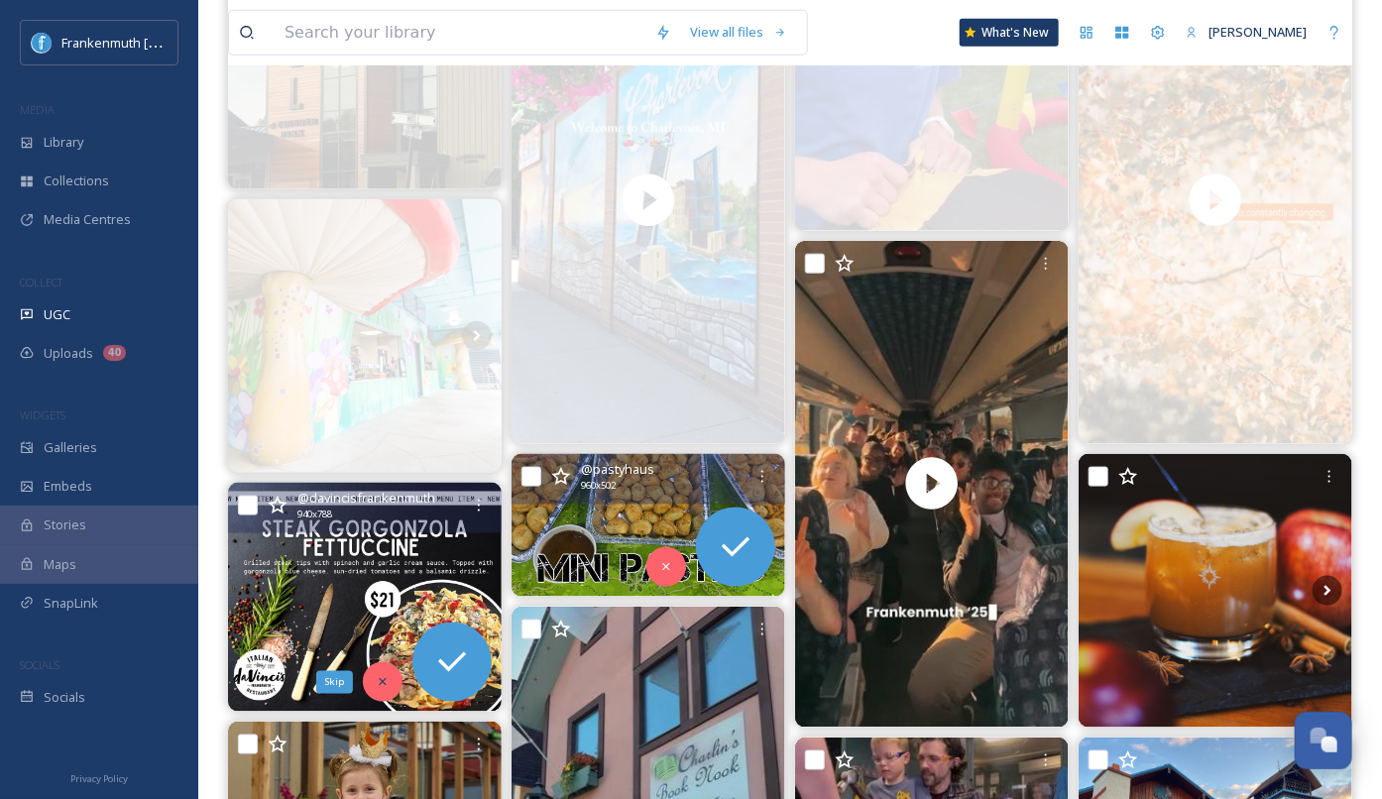
click at [386, 676] on icon at bounding box center [383, 682] width 14 height 14
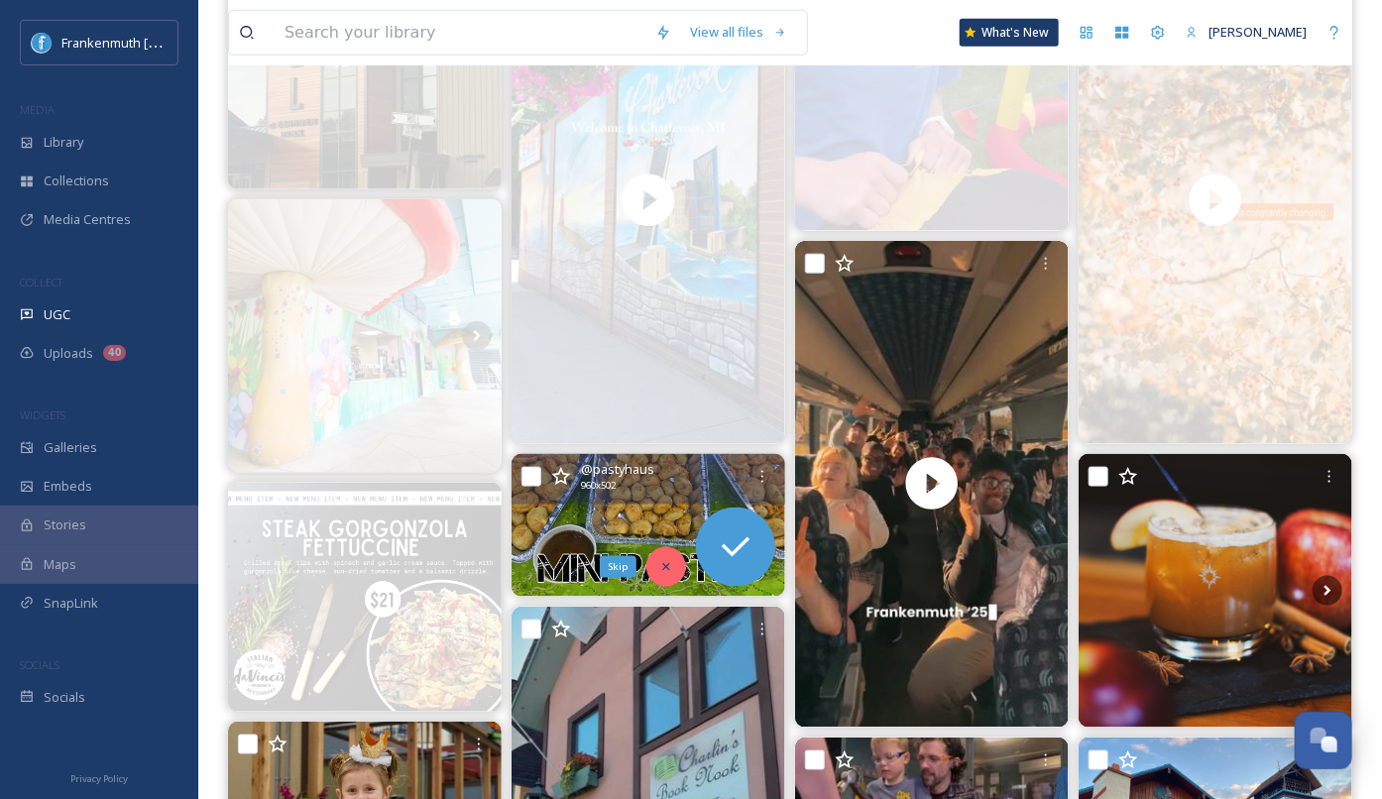
click at [678, 561] on div "Skip" at bounding box center [667, 567] width 40 height 40
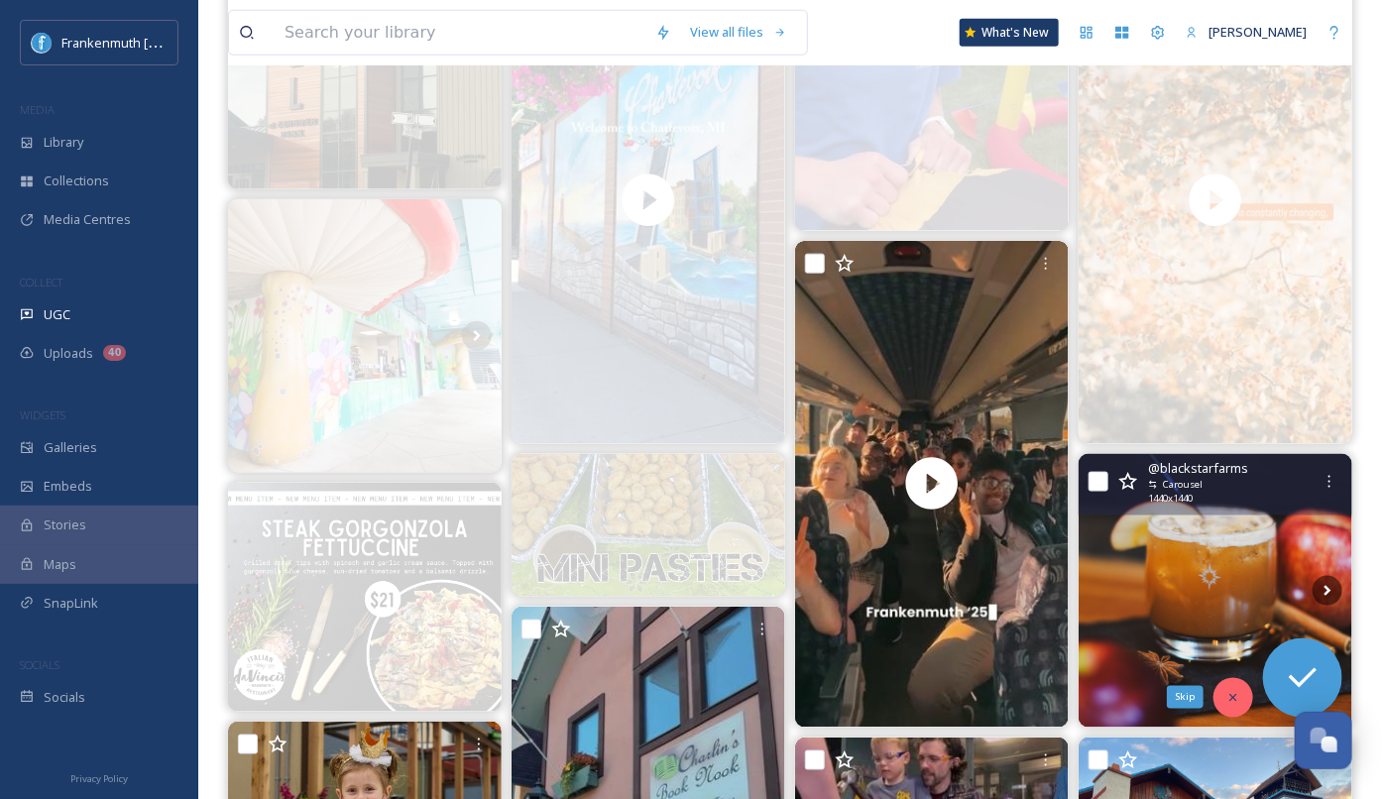
click at [1230, 698] on icon at bounding box center [1234, 698] width 14 height 14
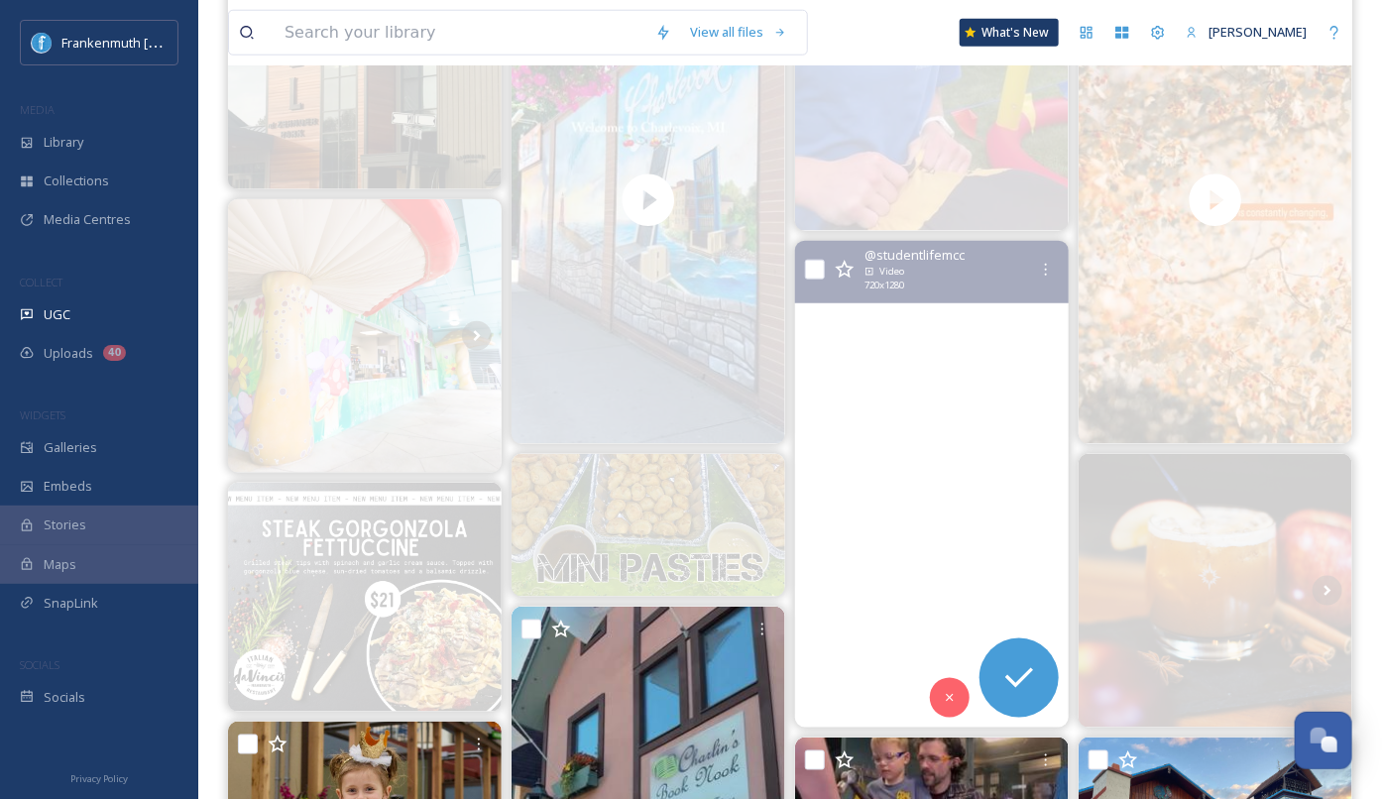
scroll to position [1126, 0]
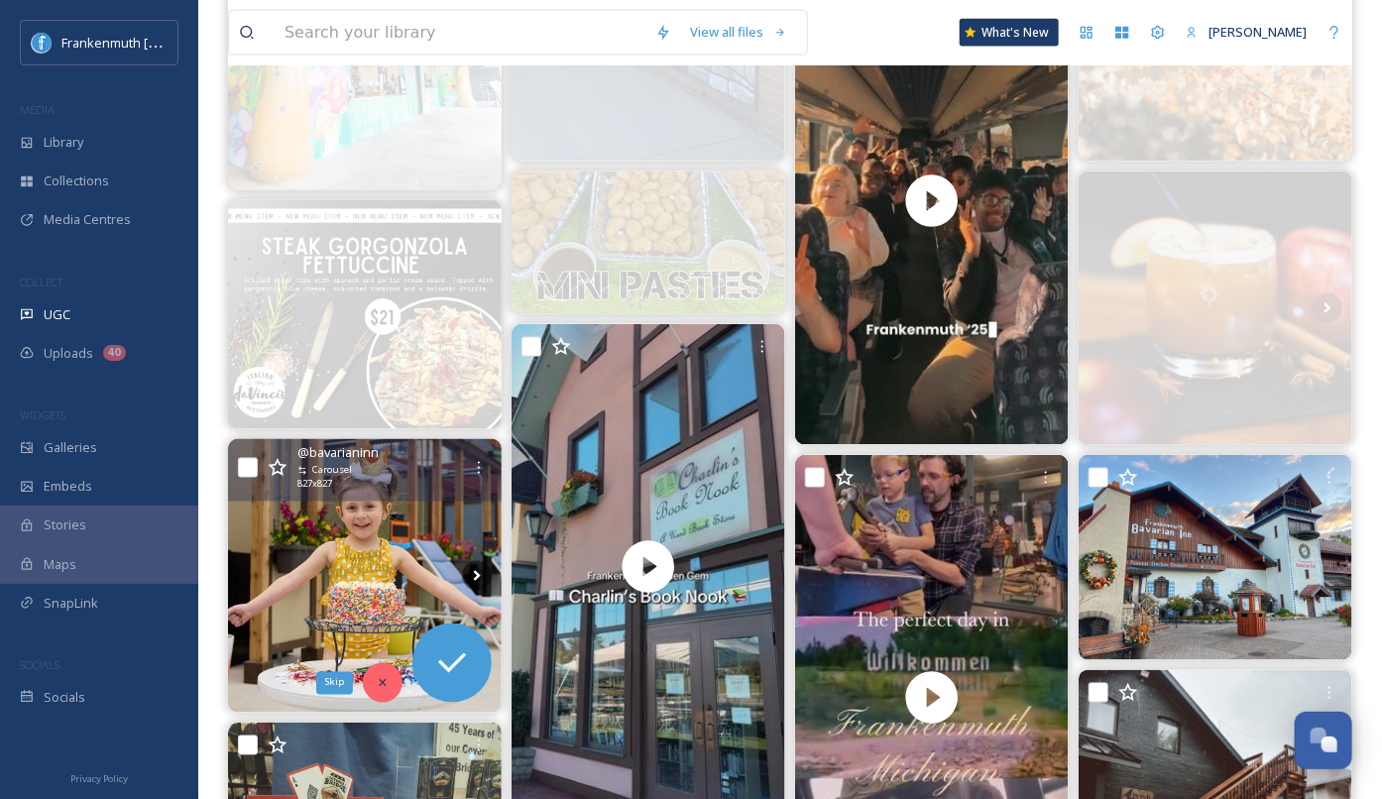
click at [375, 690] on div "Skip" at bounding box center [383, 683] width 40 height 40
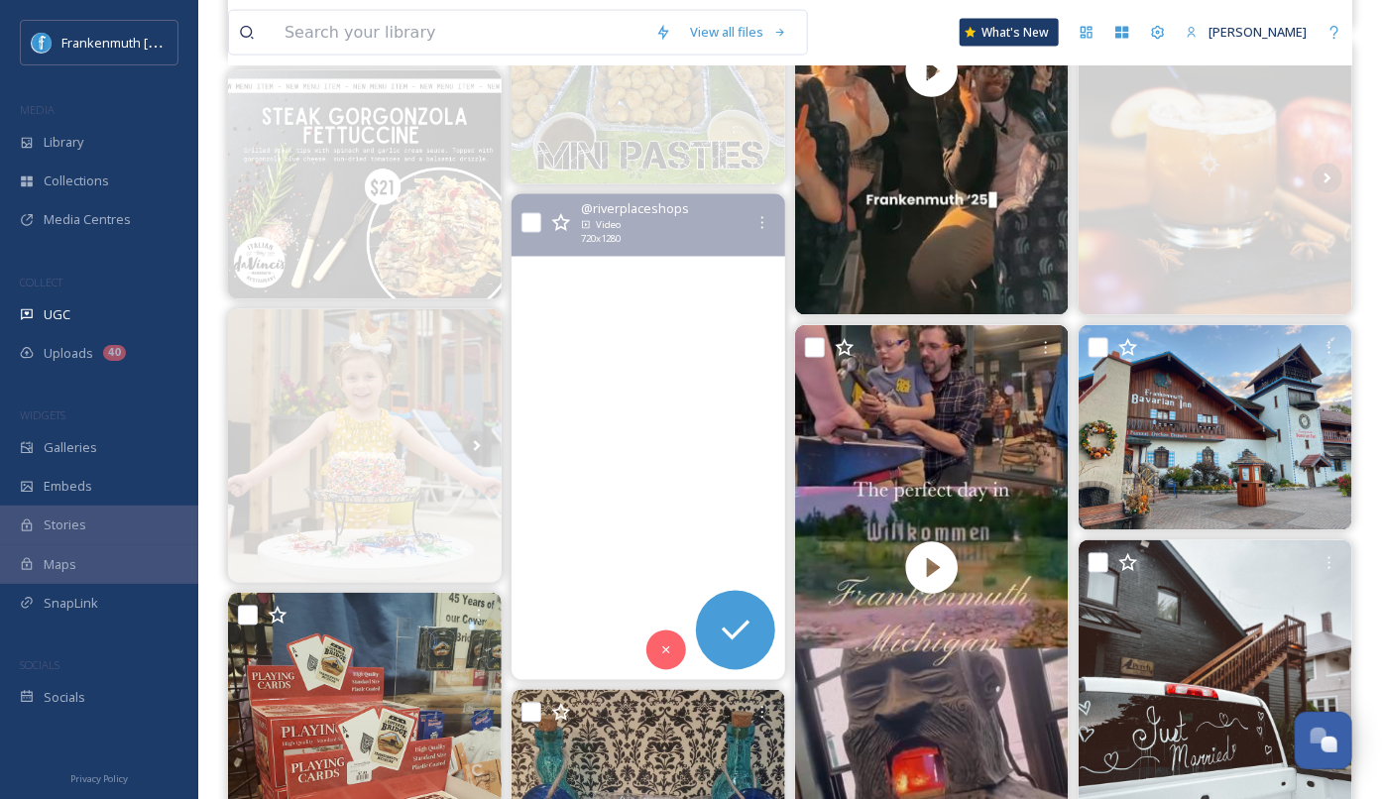
scroll to position [1270, 0]
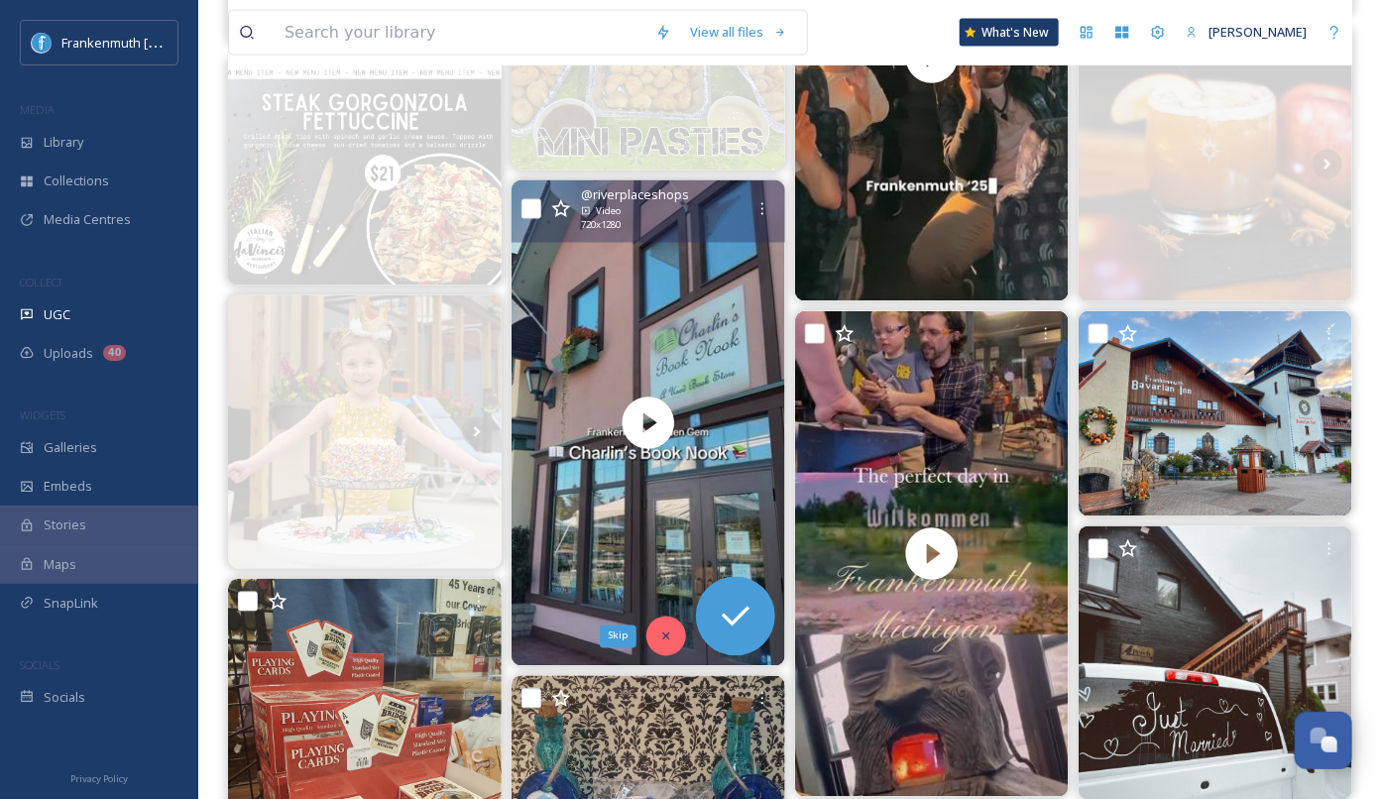
click at [667, 639] on icon at bounding box center [666, 637] width 14 height 14
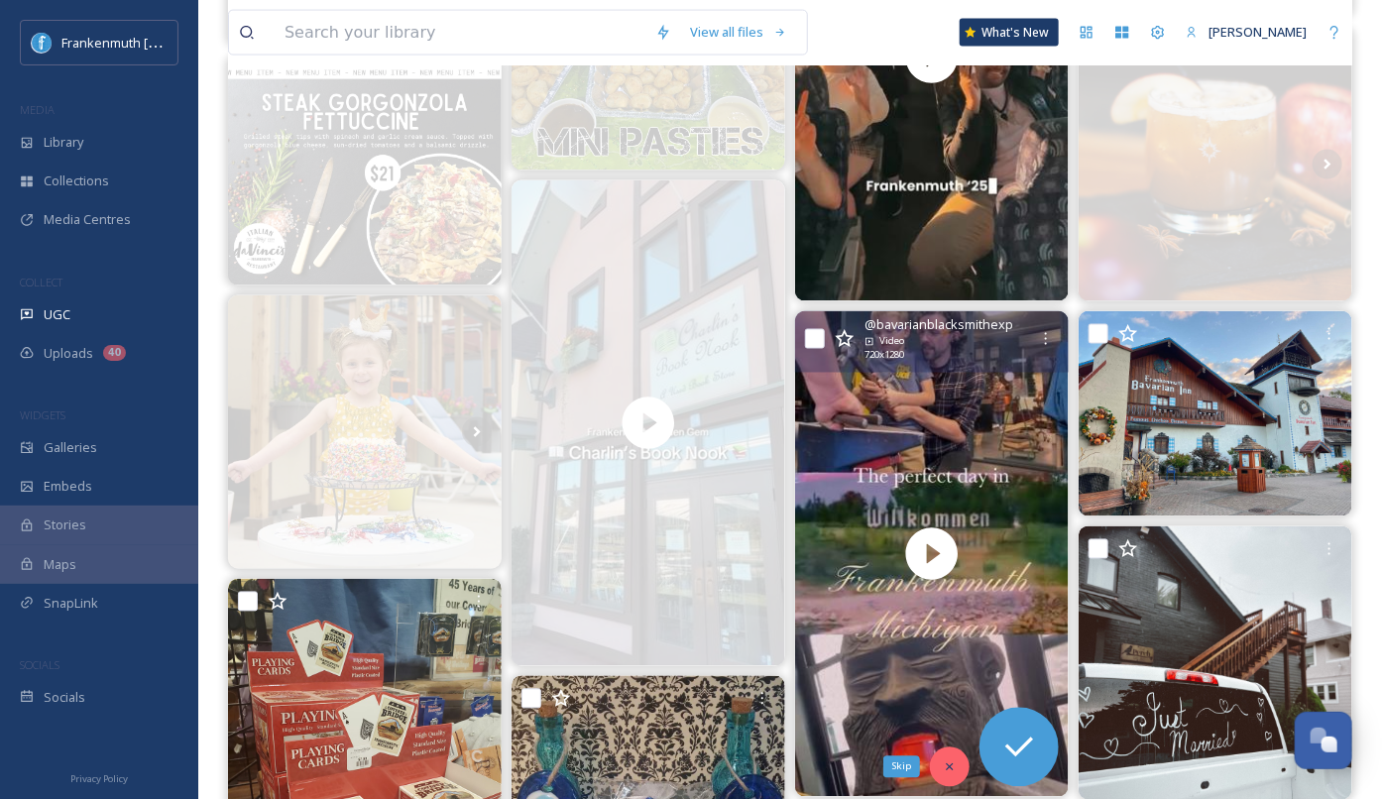
click at [963, 773] on div "Skip" at bounding box center [950, 768] width 40 height 40
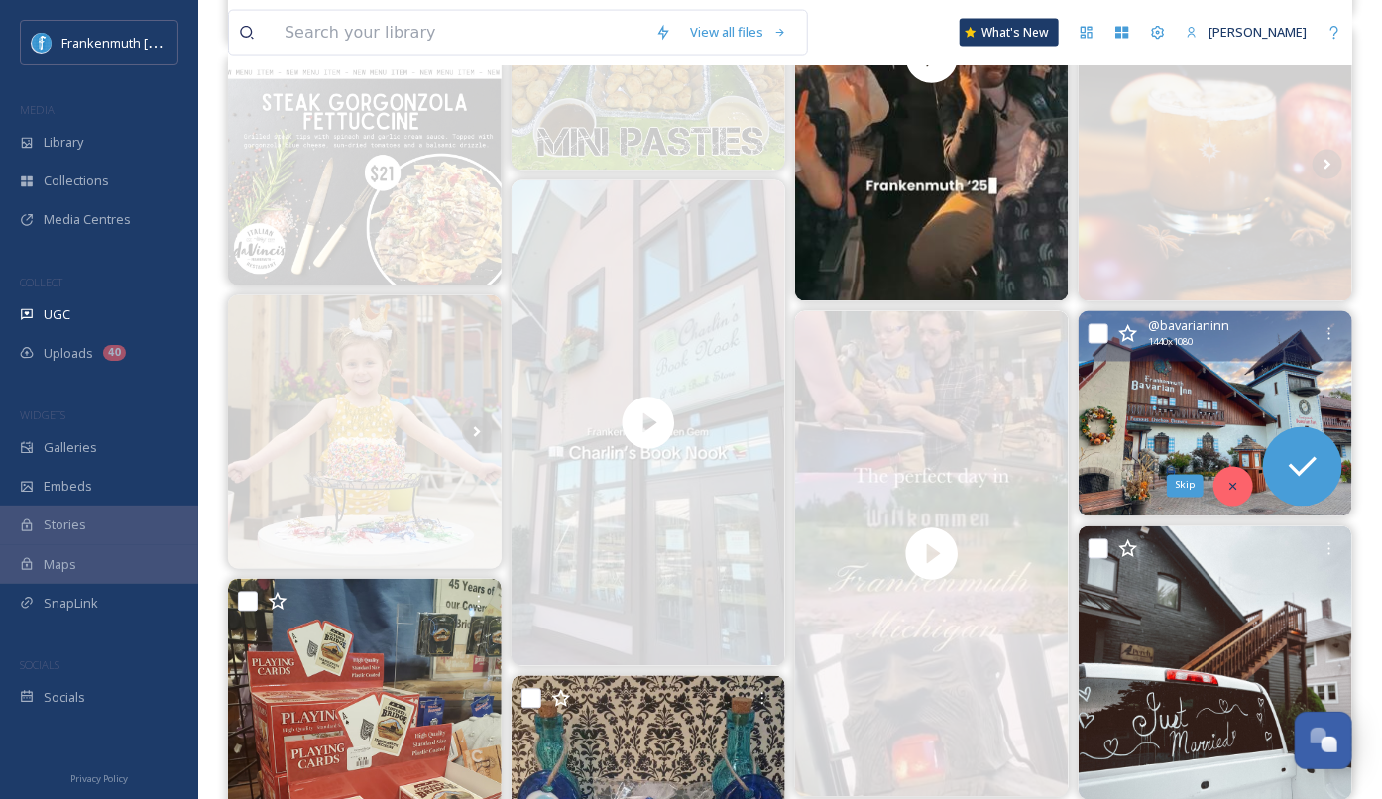
click at [1236, 483] on icon at bounding box center [1233, 486] width 7 height 7
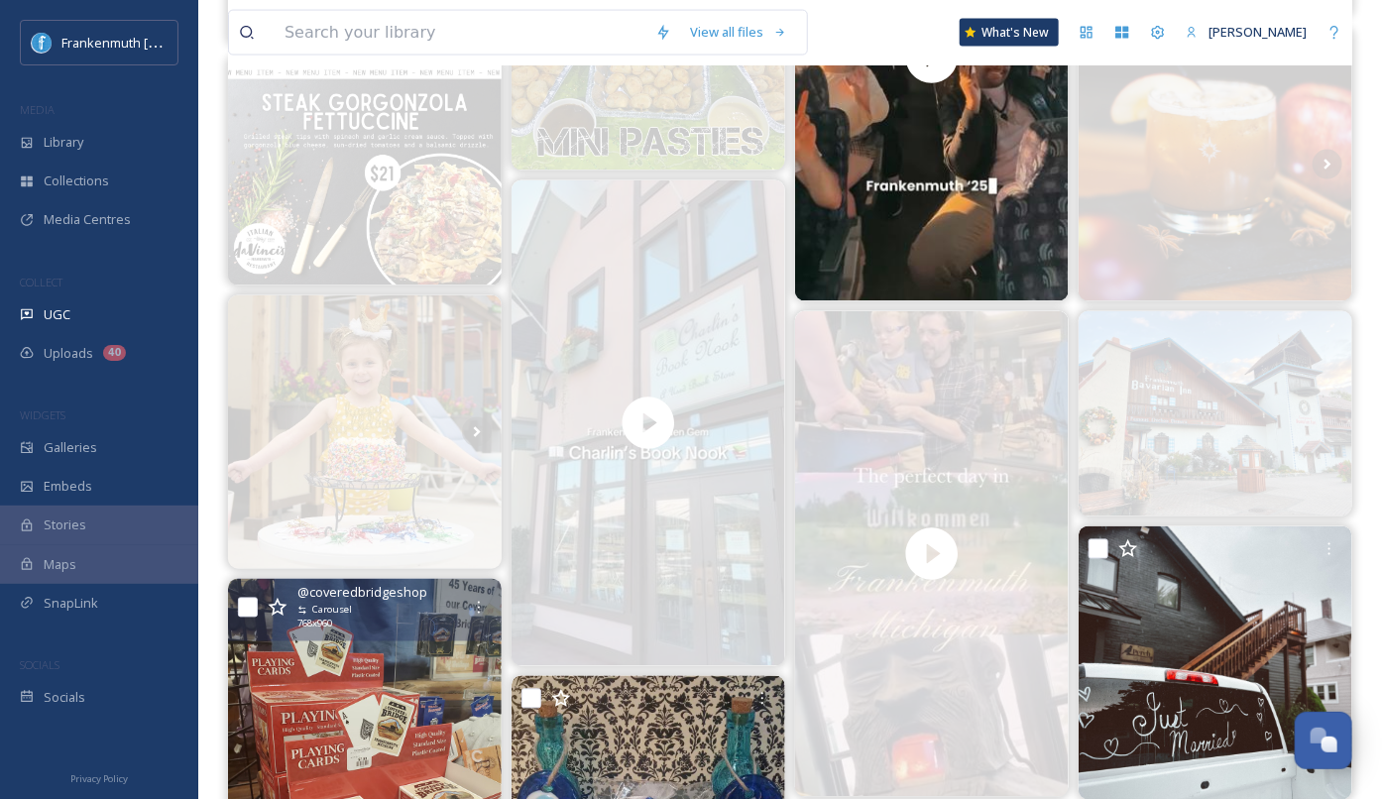
scroll to position [1399, 0]
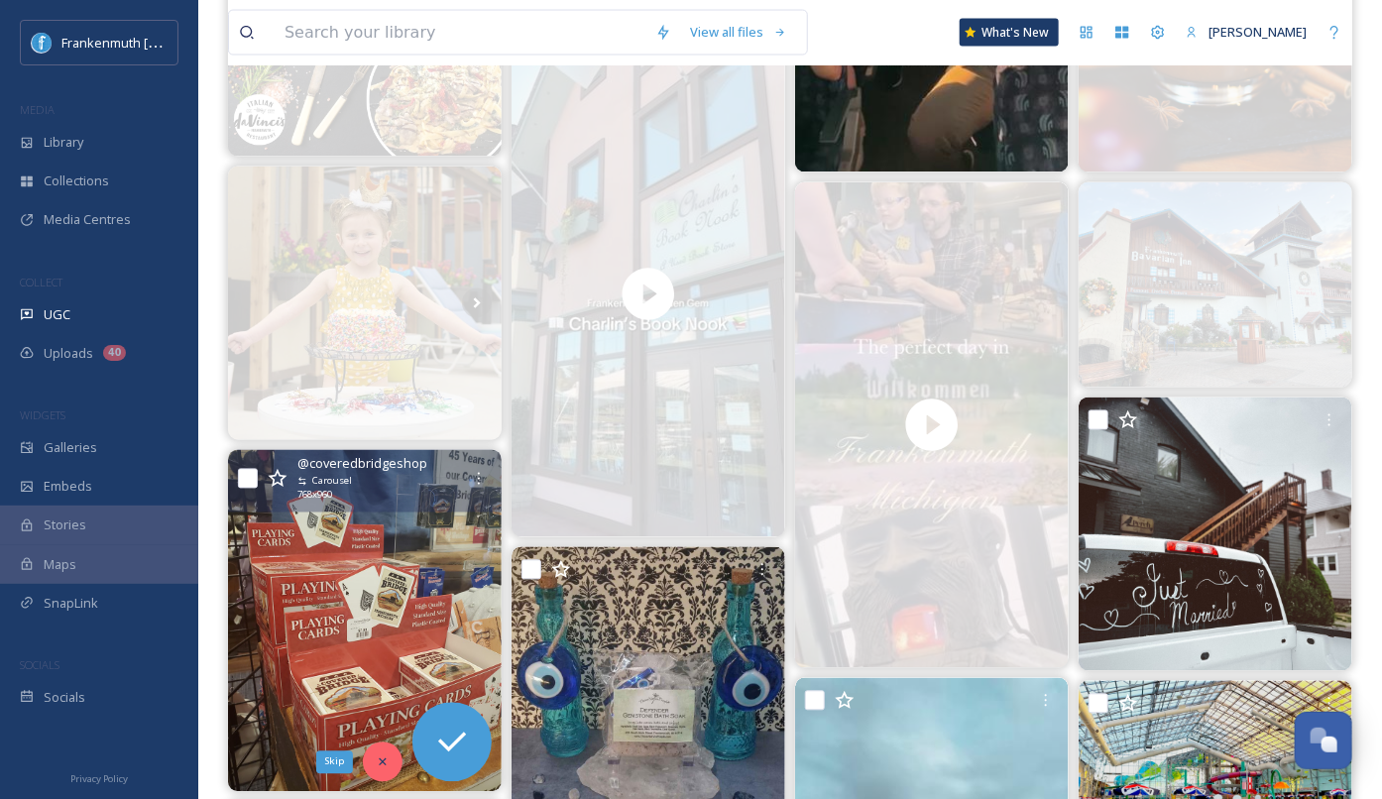
click at [381, 760] on icon at bounding box center [382, 763] width 7 height 7
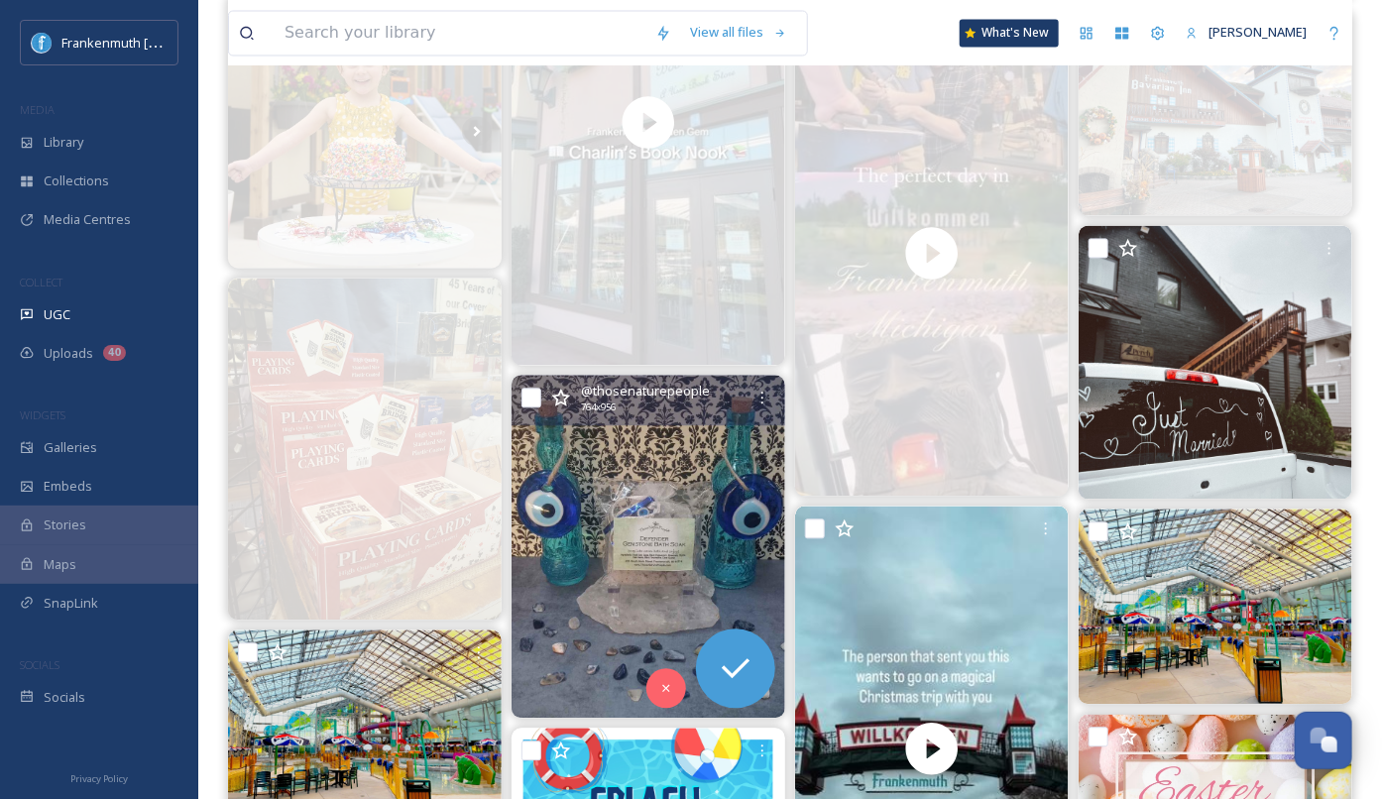
scroll to position [1574, 0]
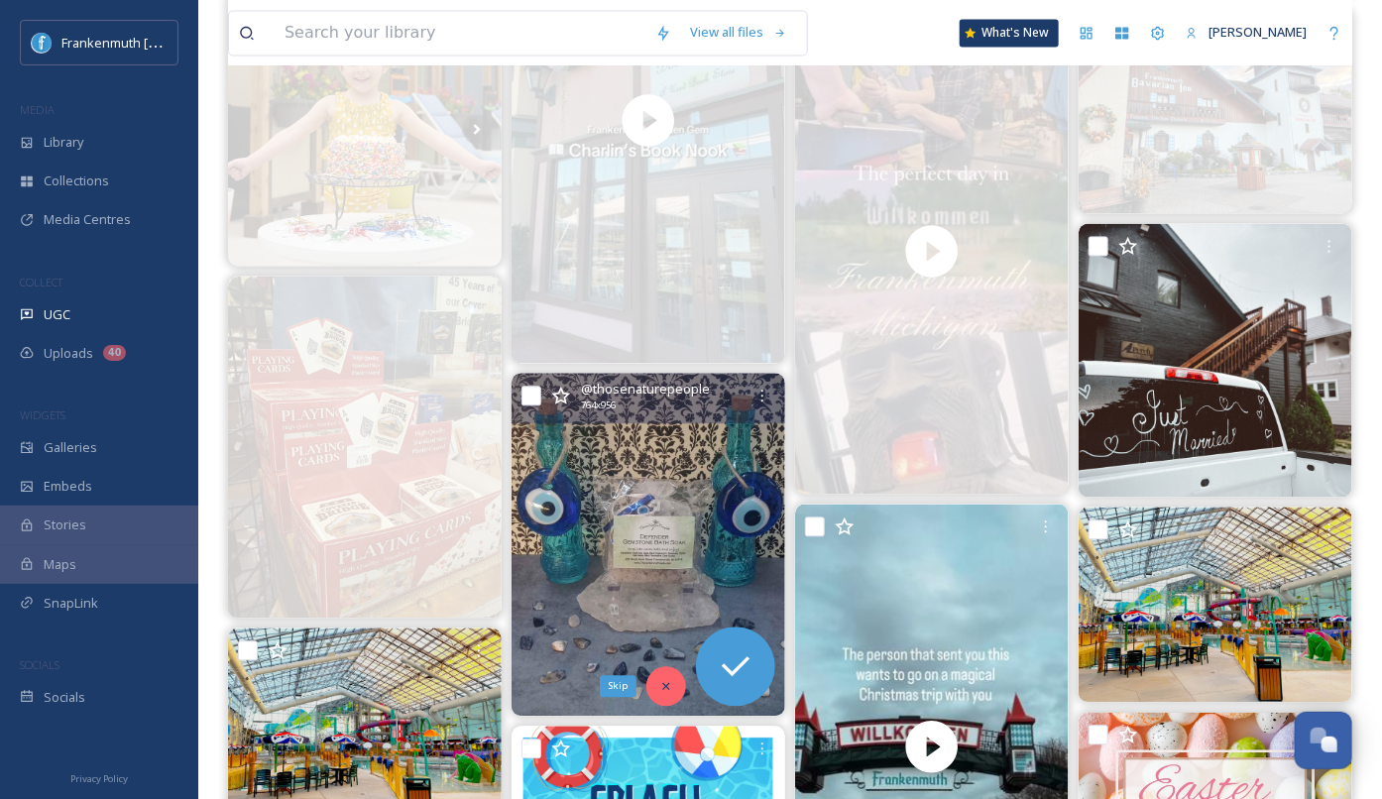
click at [661, 691] on div "Skip" at bounding box center [667, 686] width 40 height 40
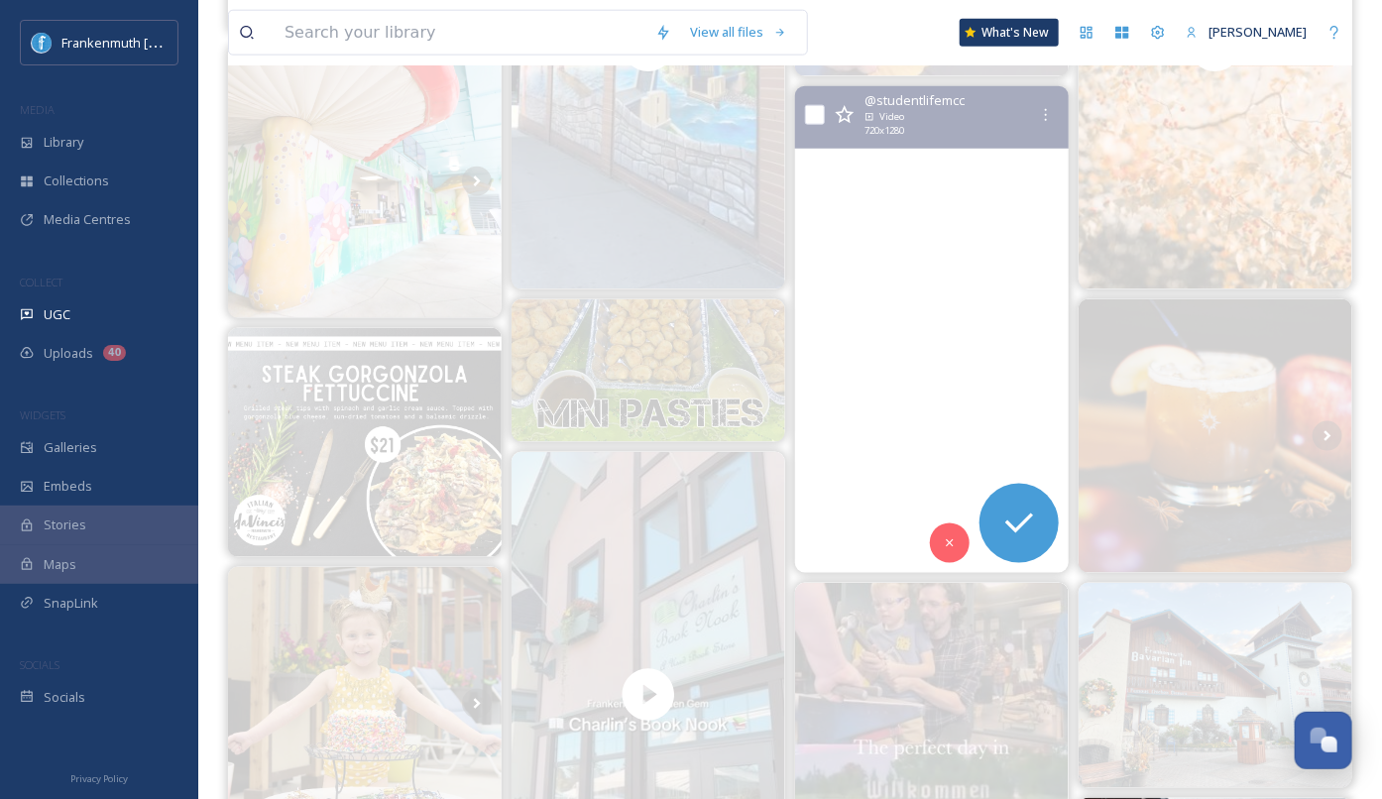
scroll to position [976, 0]
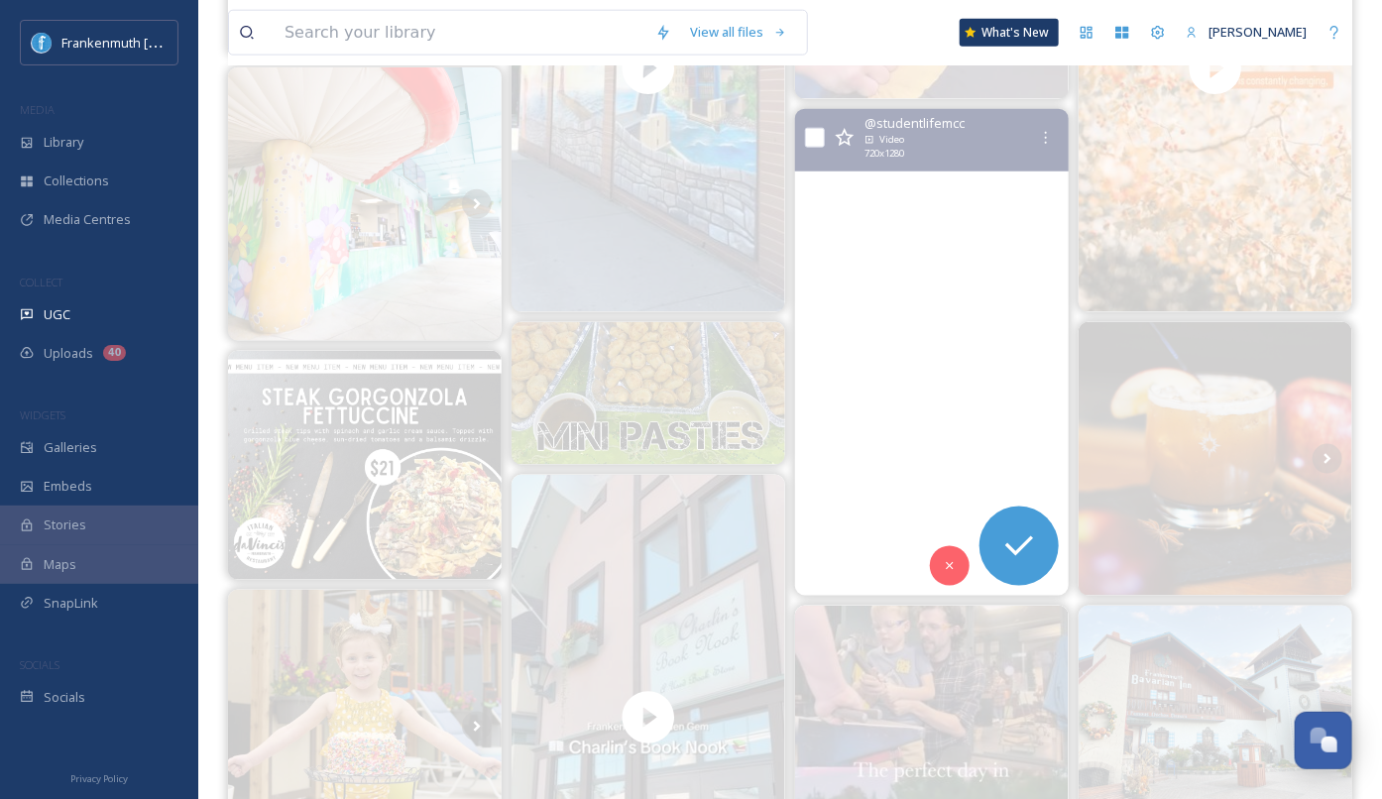
click at [926, 382] on video "We had a blast in Frankenmuth this past Friday! Where would you like to go next…" at bounding box center [932, 352] width 274 height 487
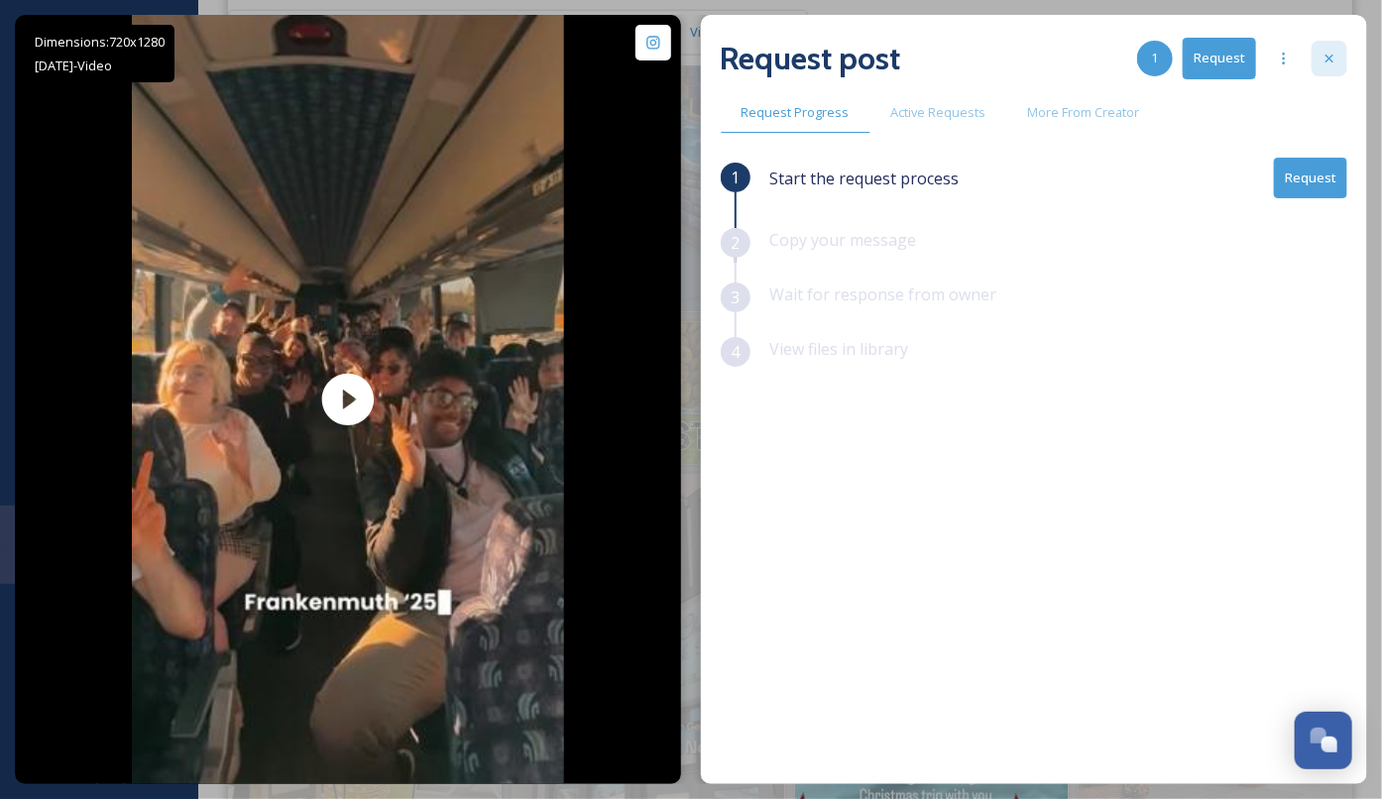
click at [1333, 55] on icon at bounding box center [1330, 59] width 8 height 8
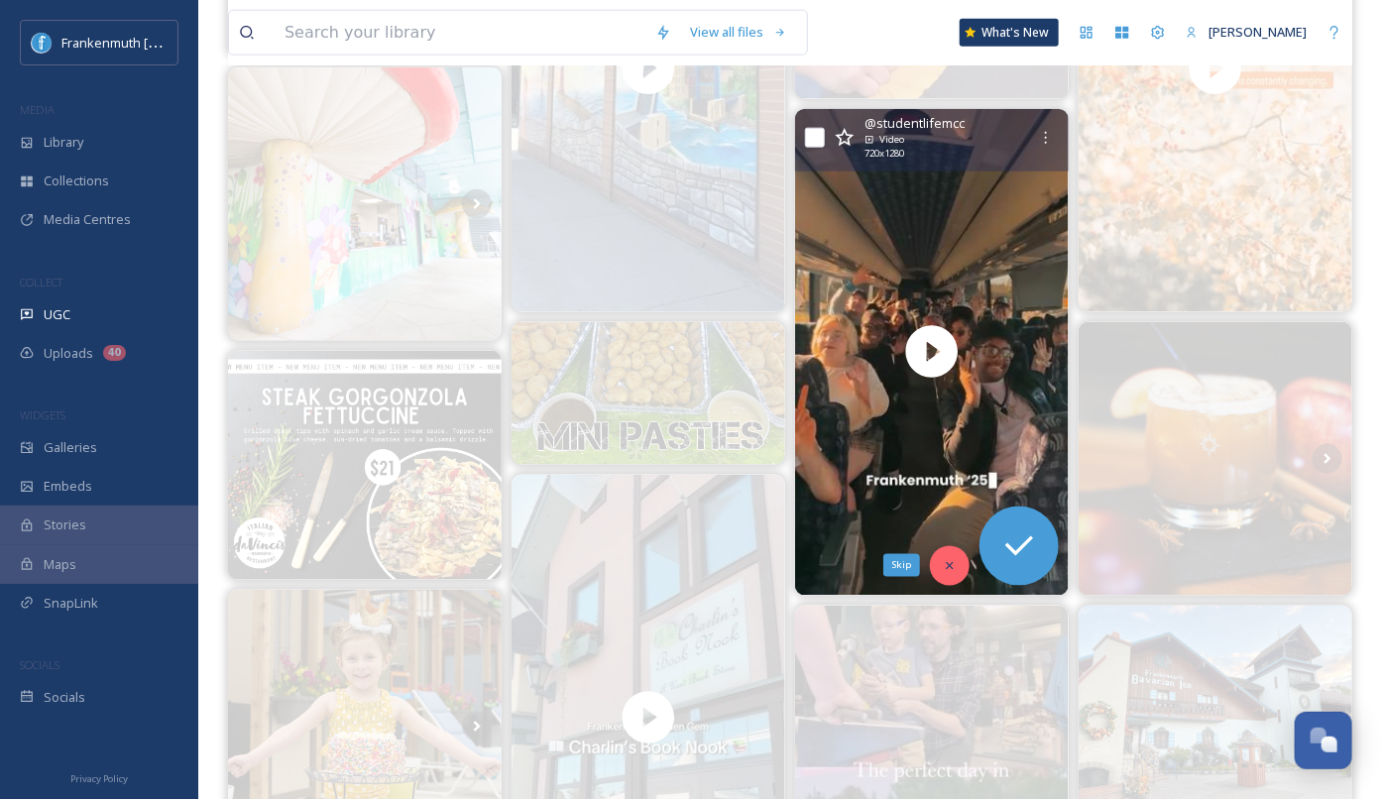
click at [956, 559] on icon at bounding box center [950, 566] width 14 height 14
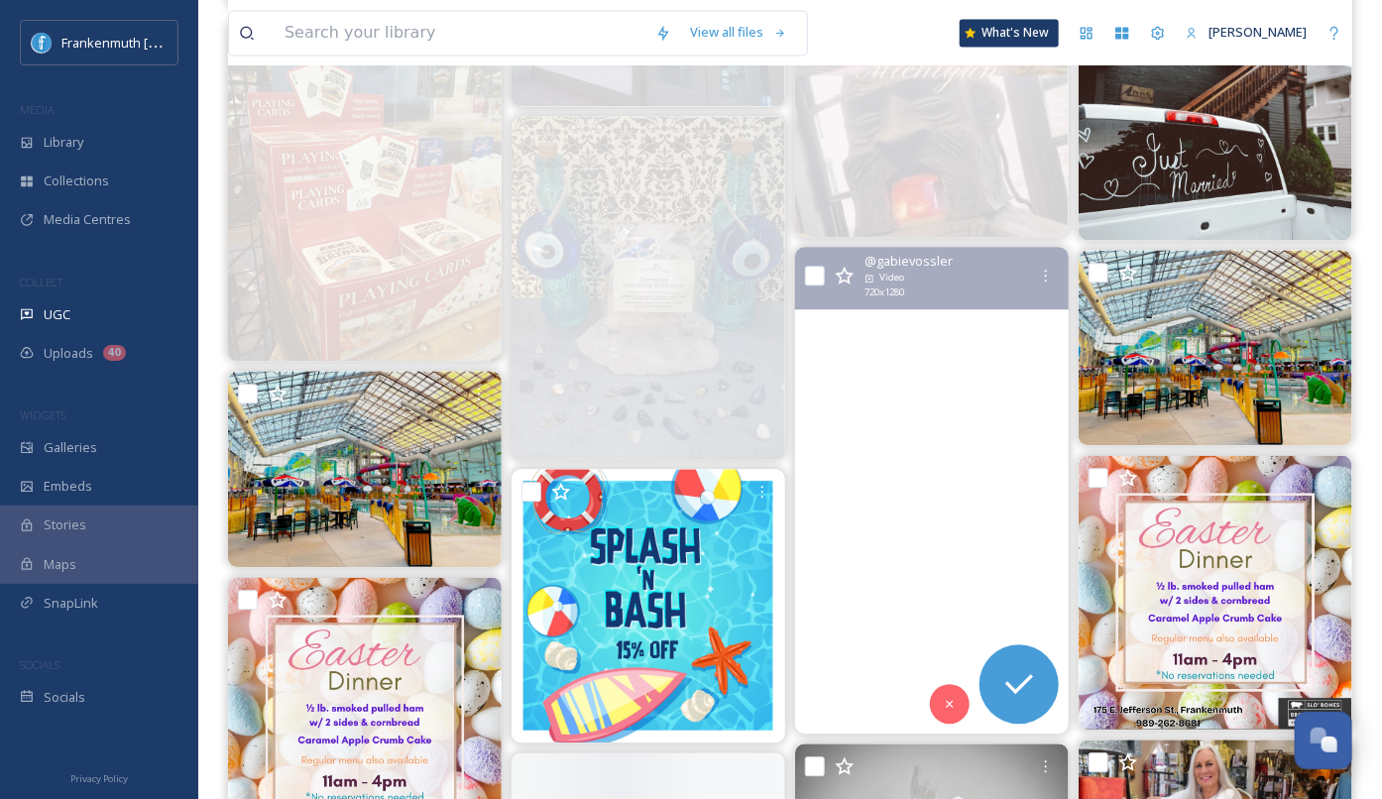
scroll to position [1835, 0]
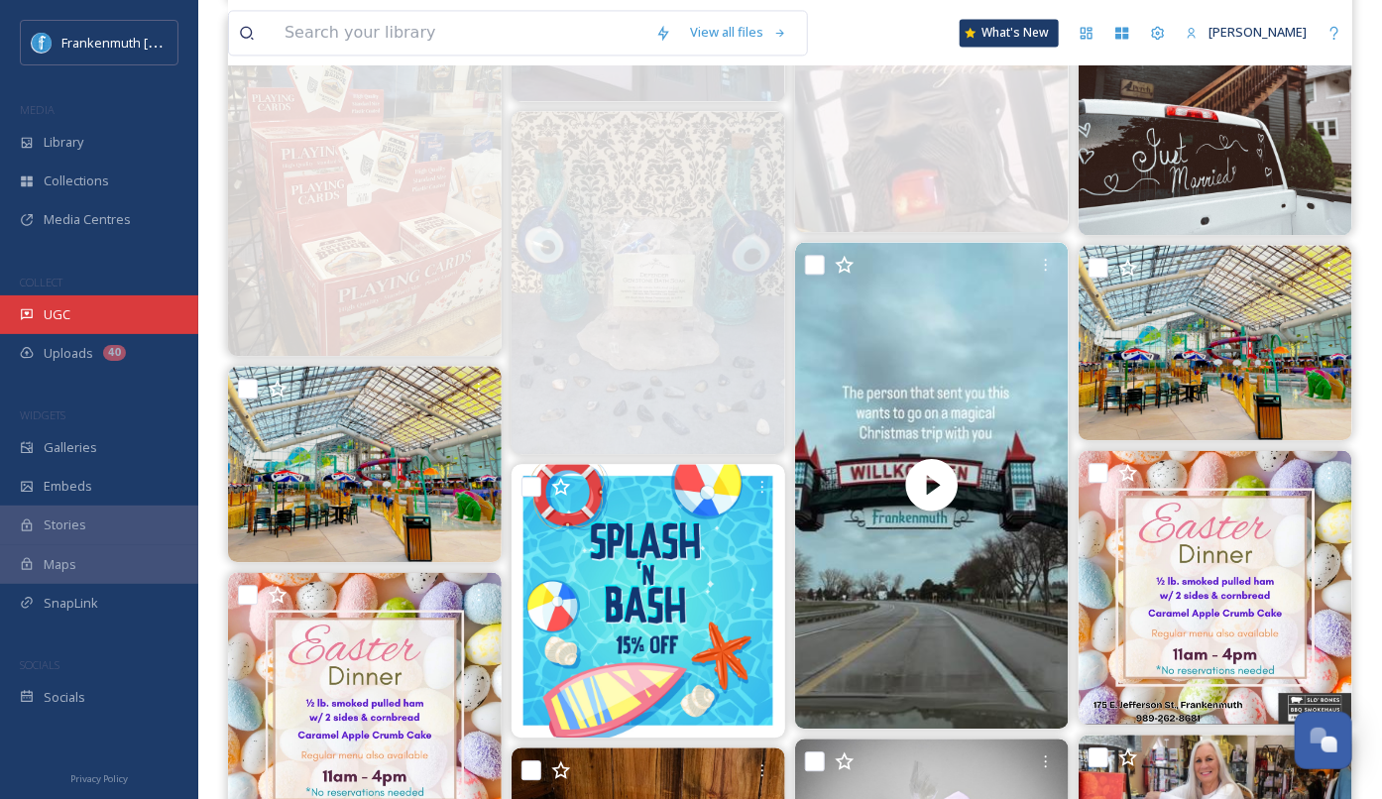
click at [103, 318] on div "UGC" at bounding box center [99, 315] width 198 height 39
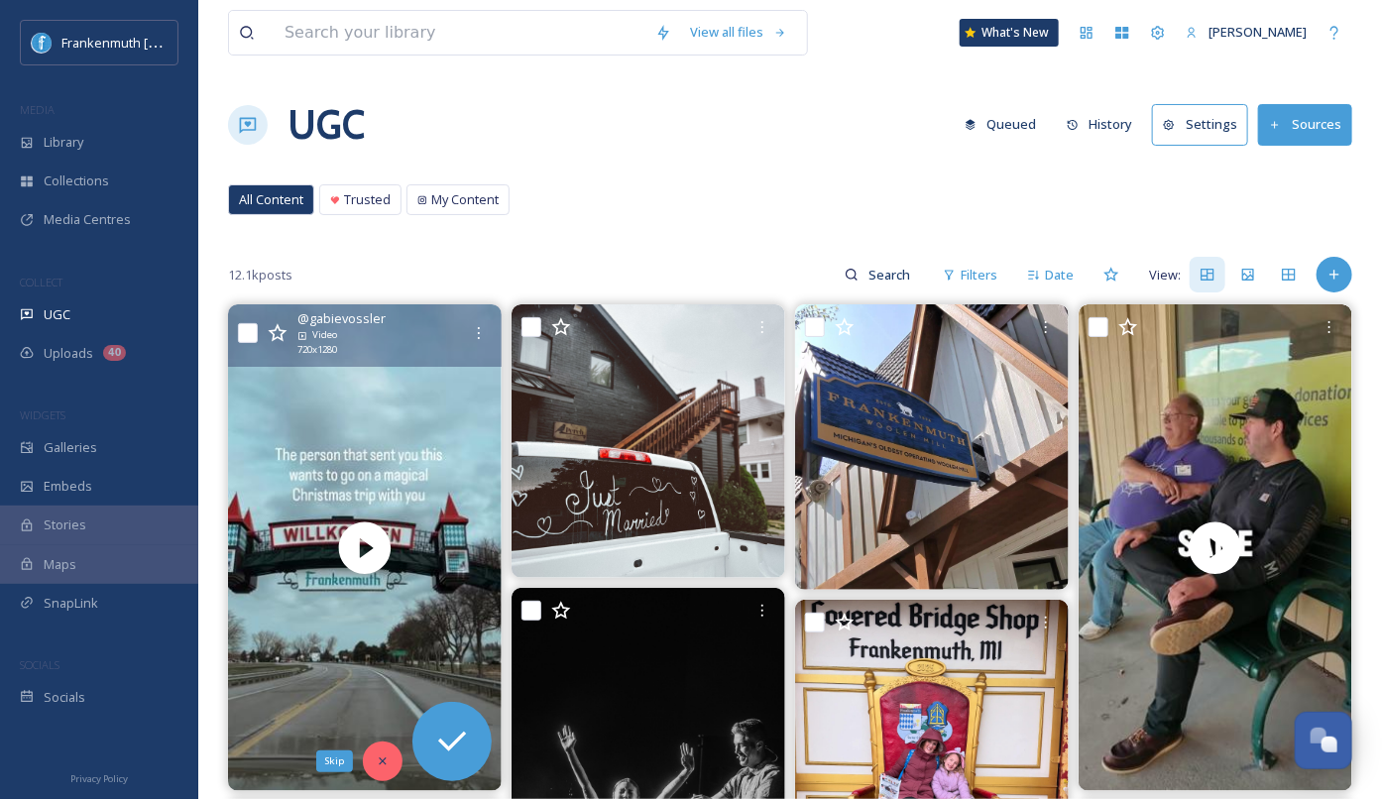
click at [371, 758] on div "Skip" at bounding box center [383, 762] width 40 height 40
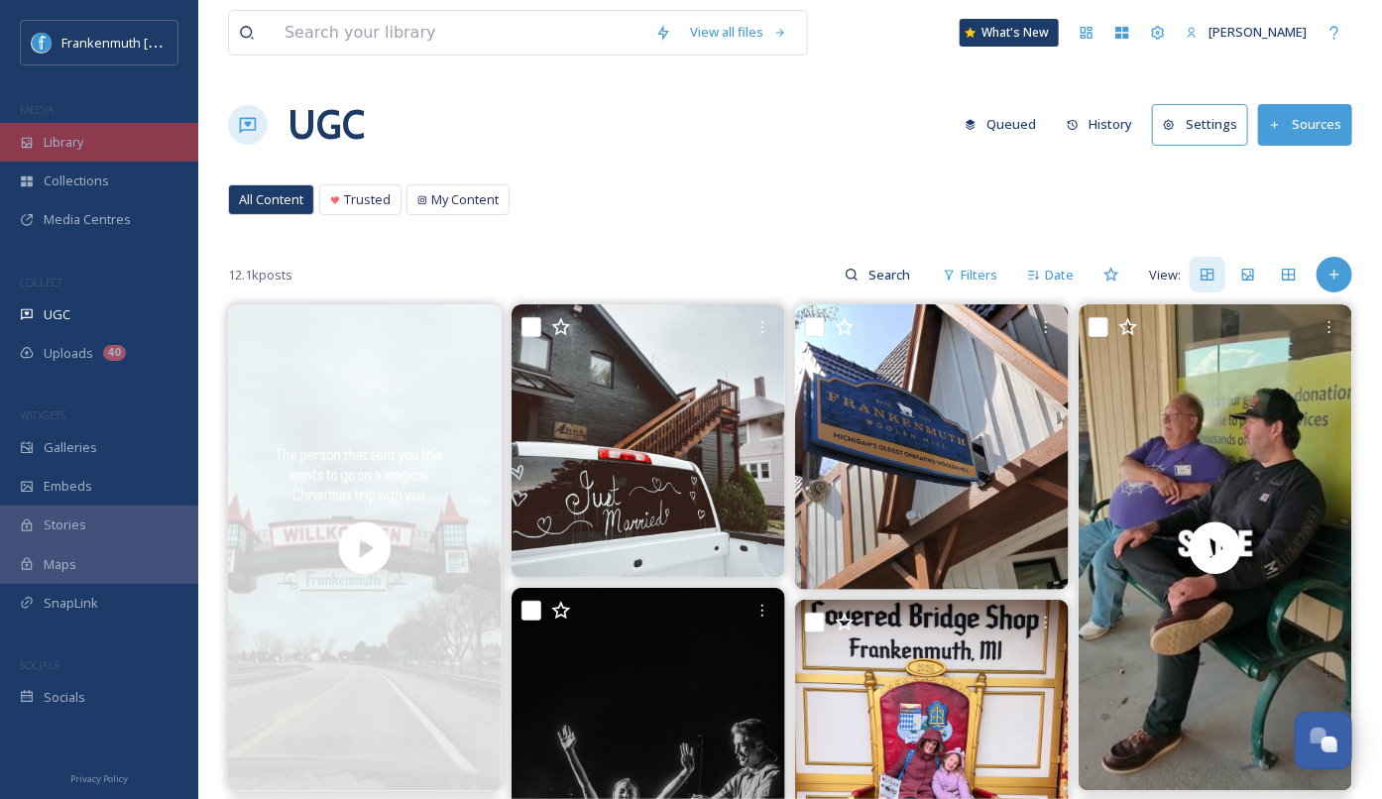
click at [148, 141] on div "Library" at bounding box center [99, 142] width 198 height 39
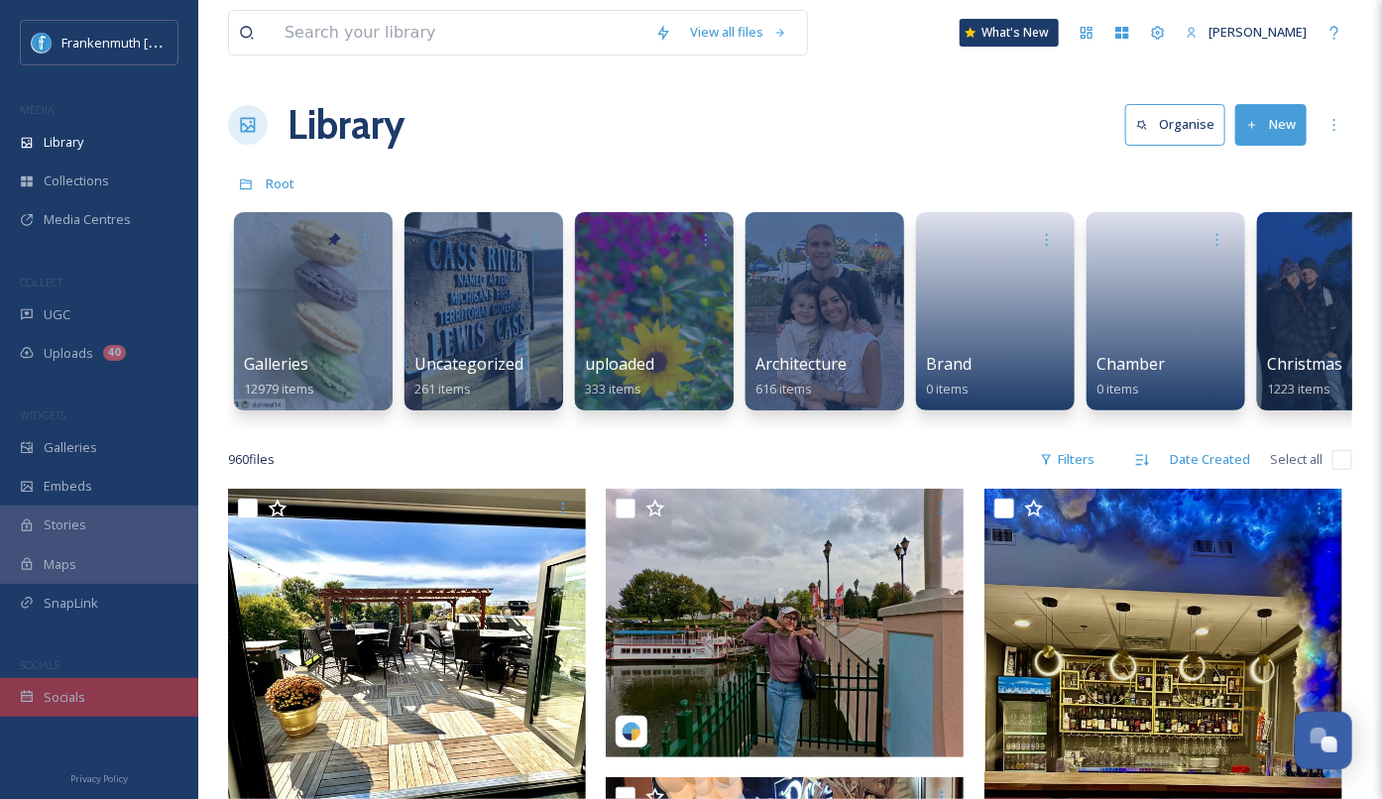
click at [151, 697] on div "Socials" at bounding box center [99, 697] width 198 height 39
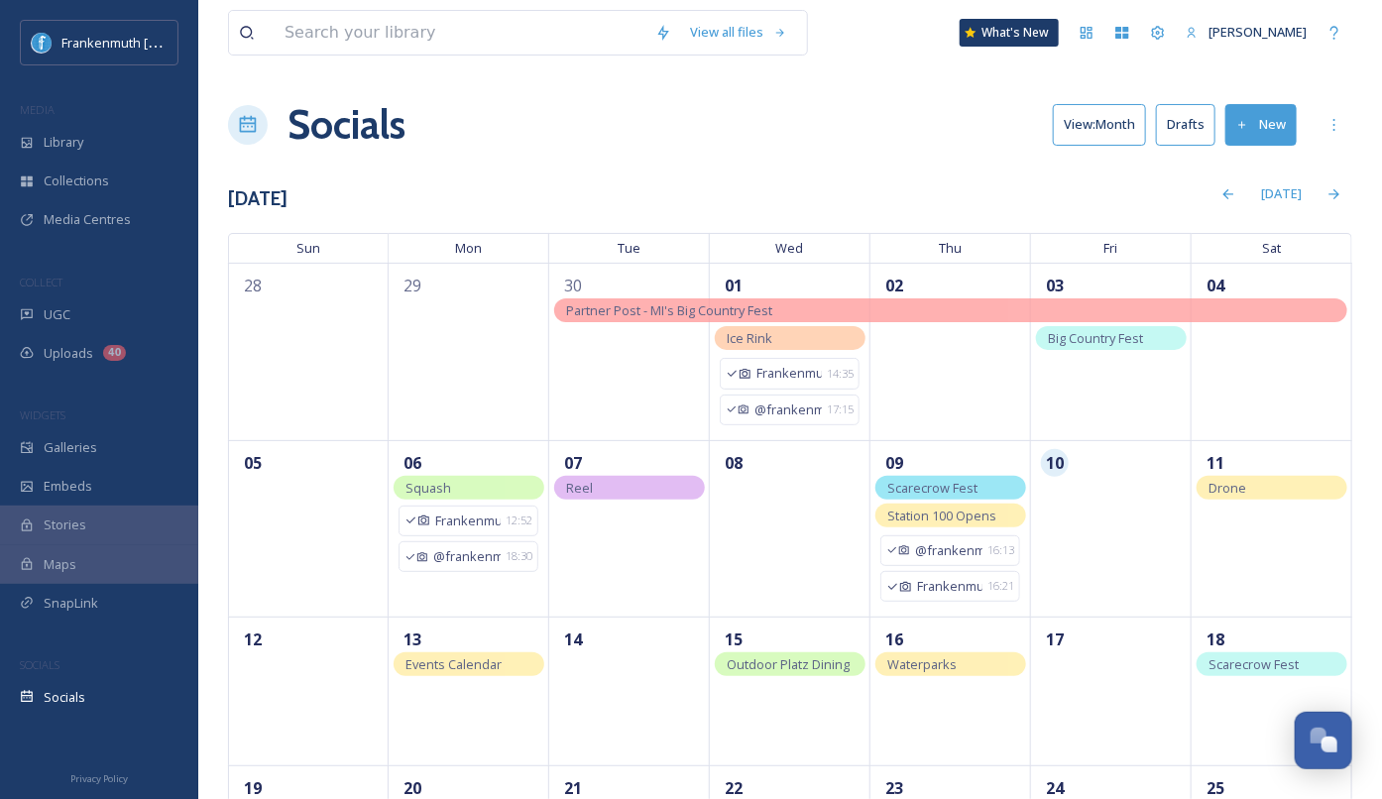
scroll to position [277, 0]
